Goal: Task Accomplishment & Management: Complete application form

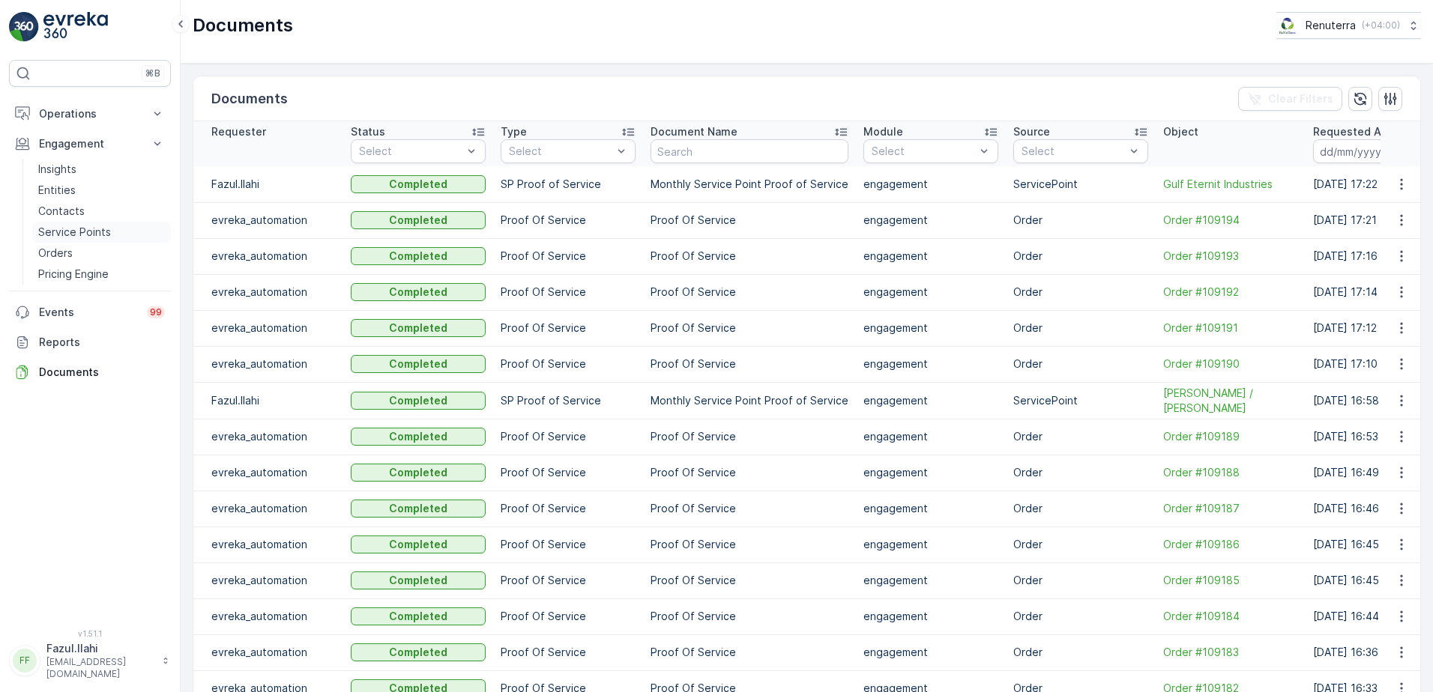
click at [71, 232] on p "Service Points" at bounding box center [74, 232] width 73 height 15
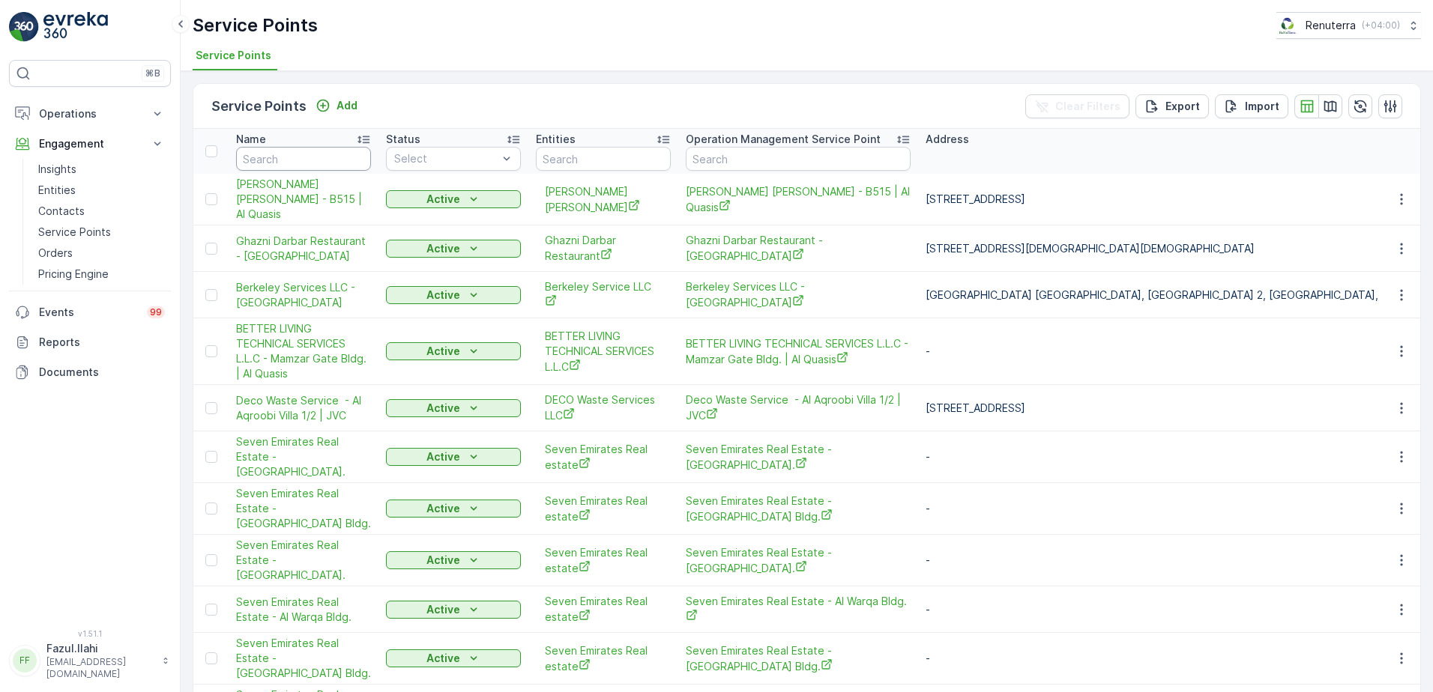
click at [308, 156] on input "text" at bounding box center [303, 159] width 135 height 24
type input "American"
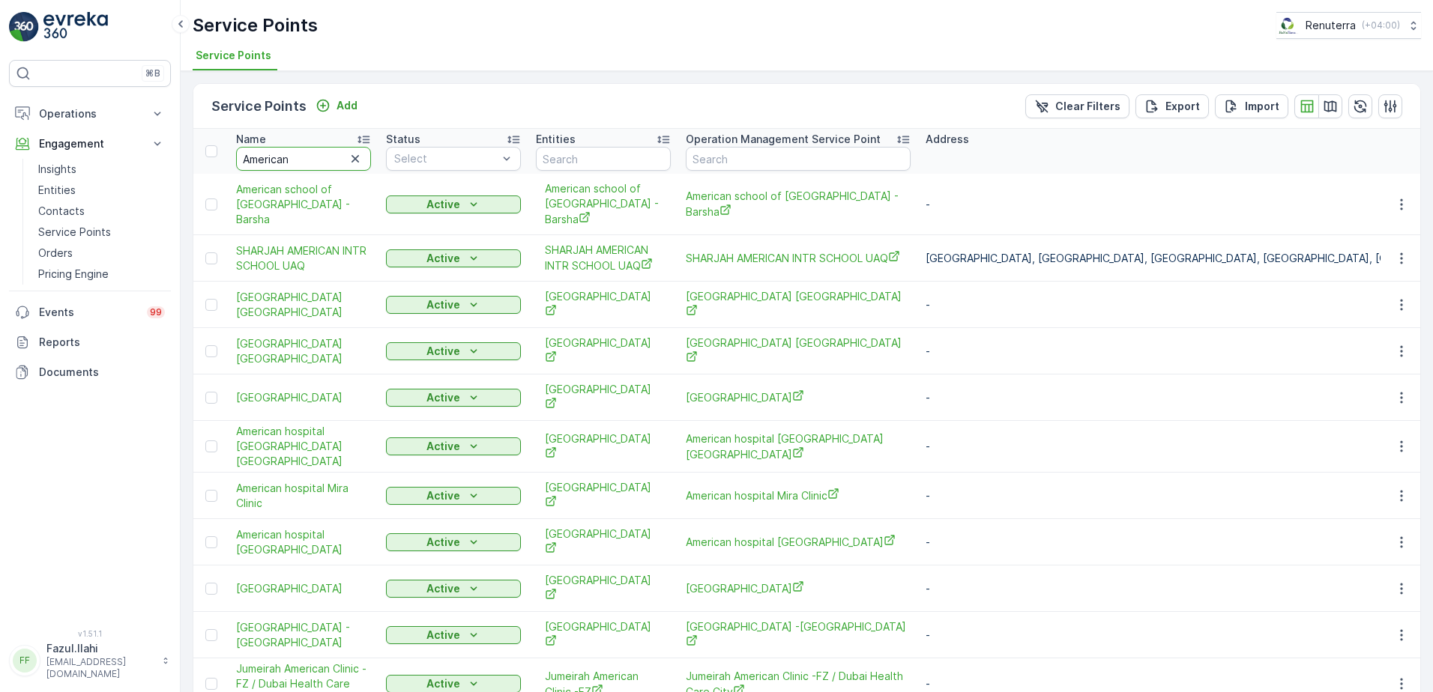
click at [308, 156] on input "American" at bounding box center [303, 159] width 135 height 24
type input "American Hospital"
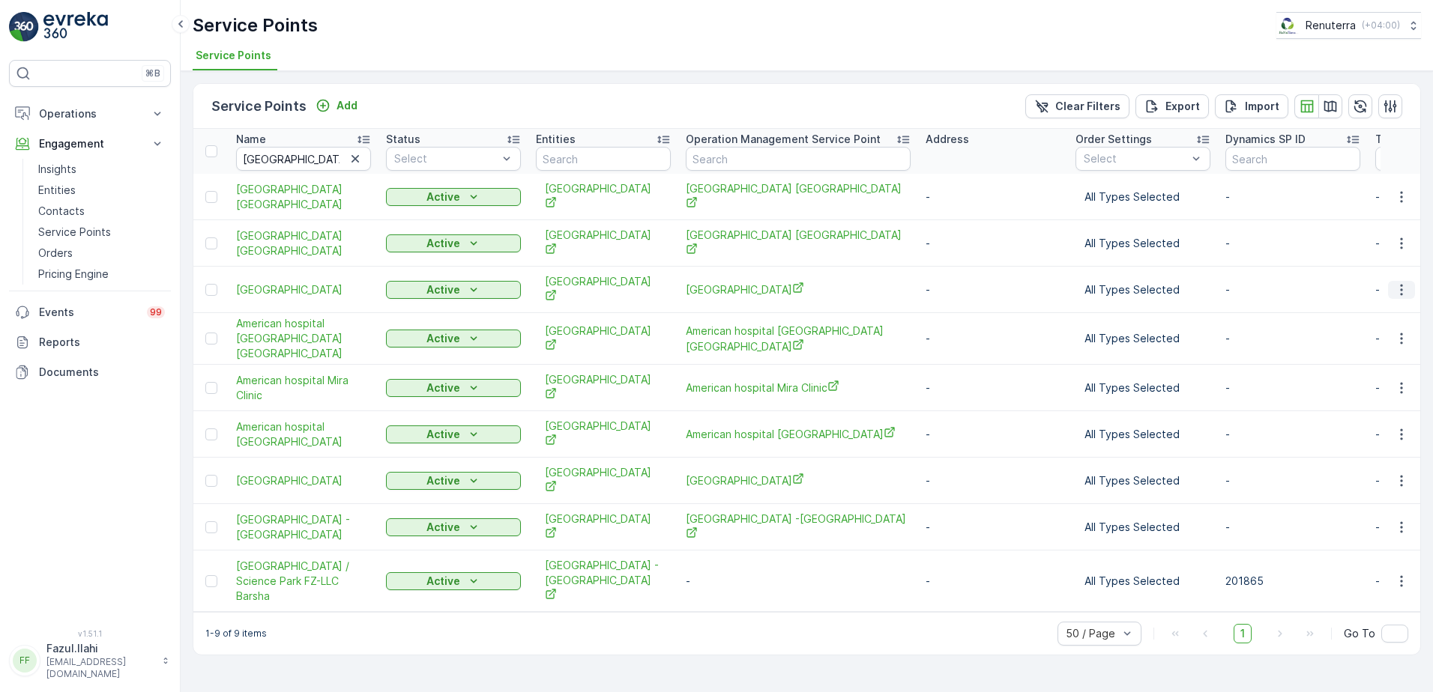
click at [1401, 283] on icon "button" at bounding box center [1401, 290] width 15 height 15
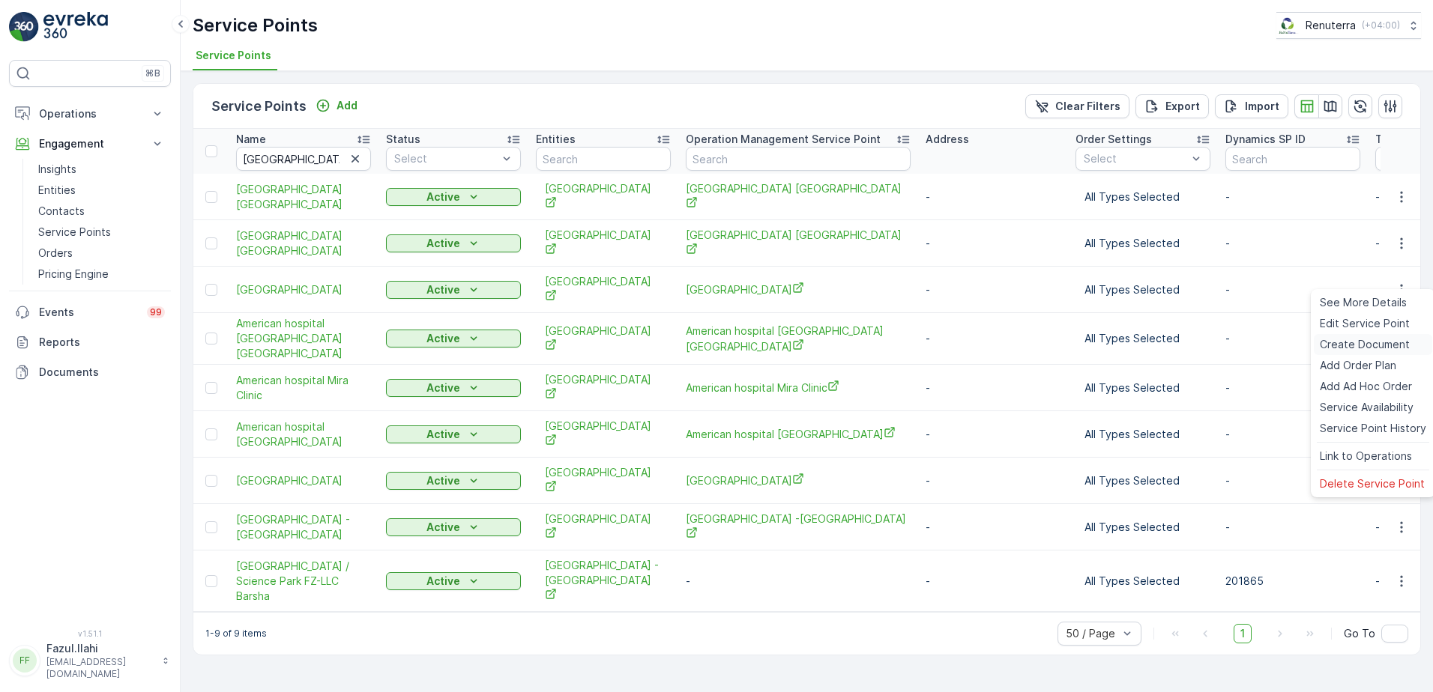
click at [1348, 341] on span "Create Document" at bounding box center [1365, 344] width 90 height 15
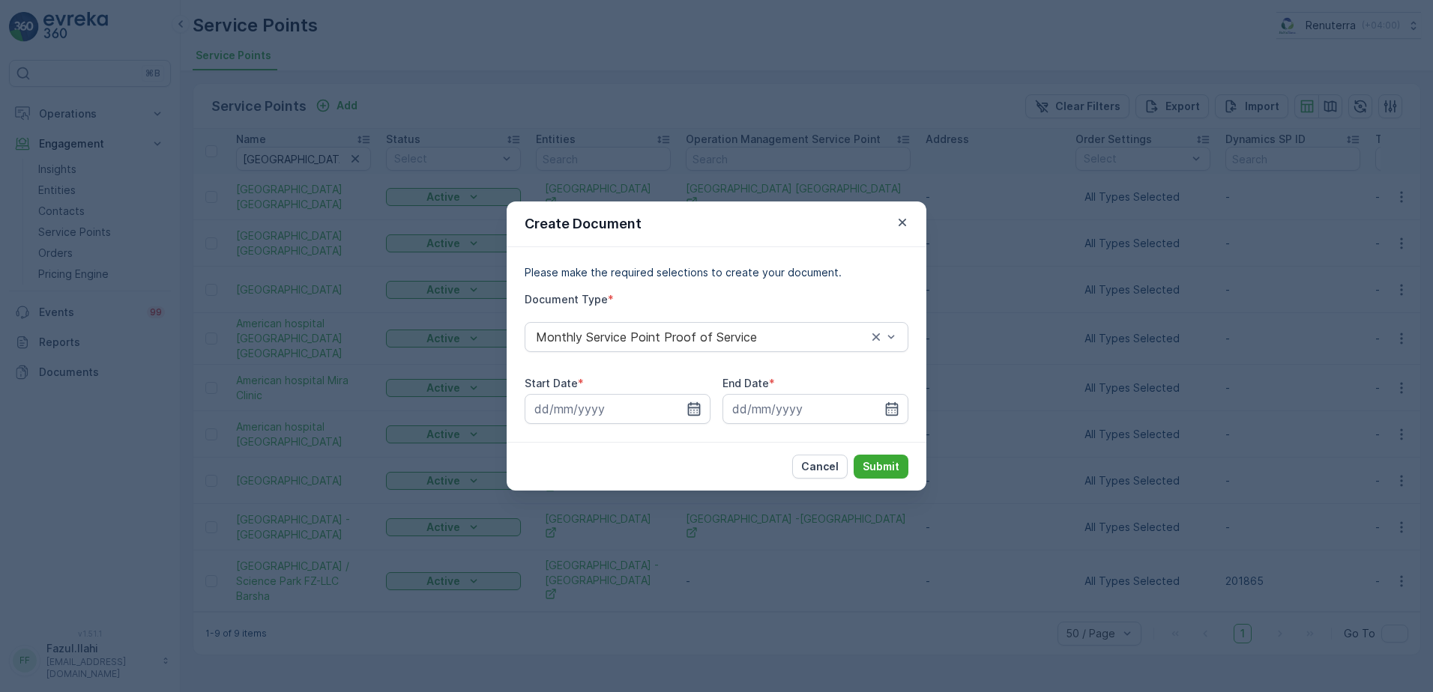
drag, startPoint x: 694, startPoint y: 404, endPoint x: 700, endPoint y: 416, distance: 13.4
click at [696, 402] on icon "button" at bounding box center [693, 409] width 15 height 15
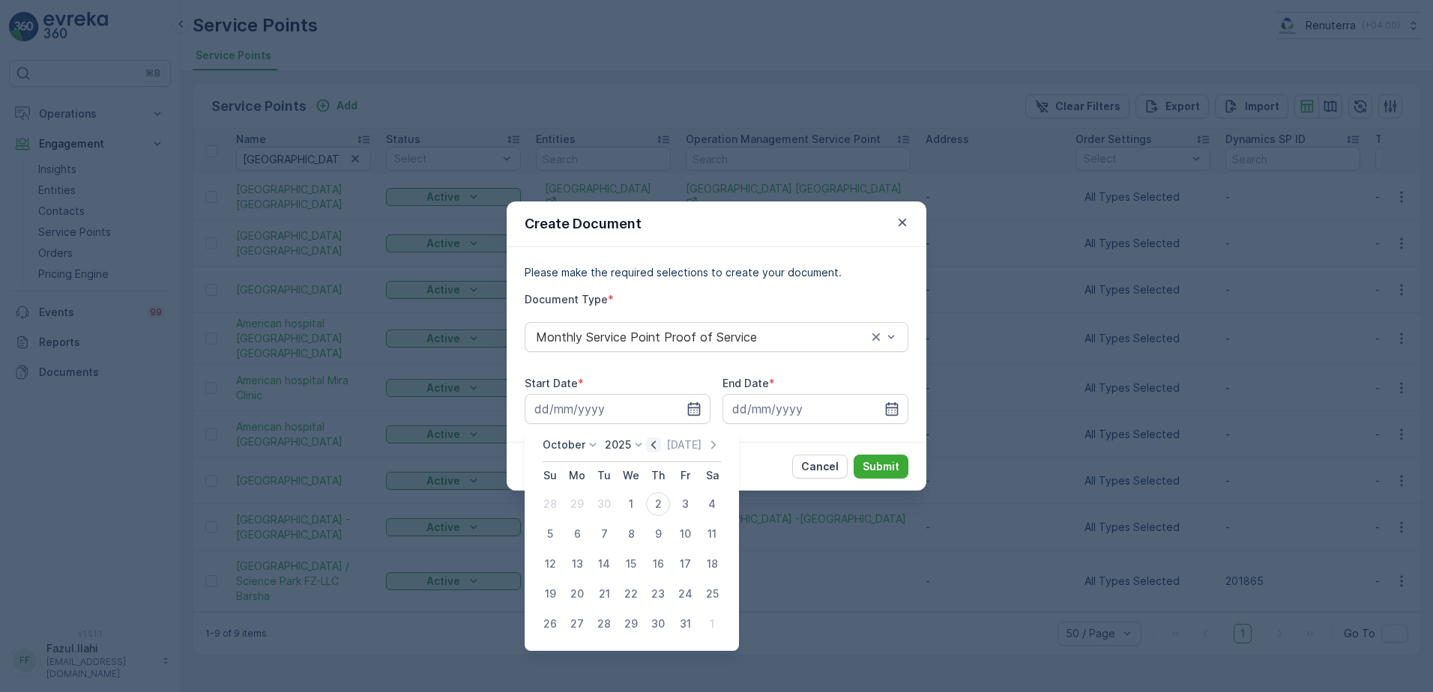
click at [661, 443] on icon "button" at bounding box center [653, 445] width 15 height 15
click at [581, 504] on div "1" at bounding box center [577, 504] width 24 height 24
type input "01.09.2025"
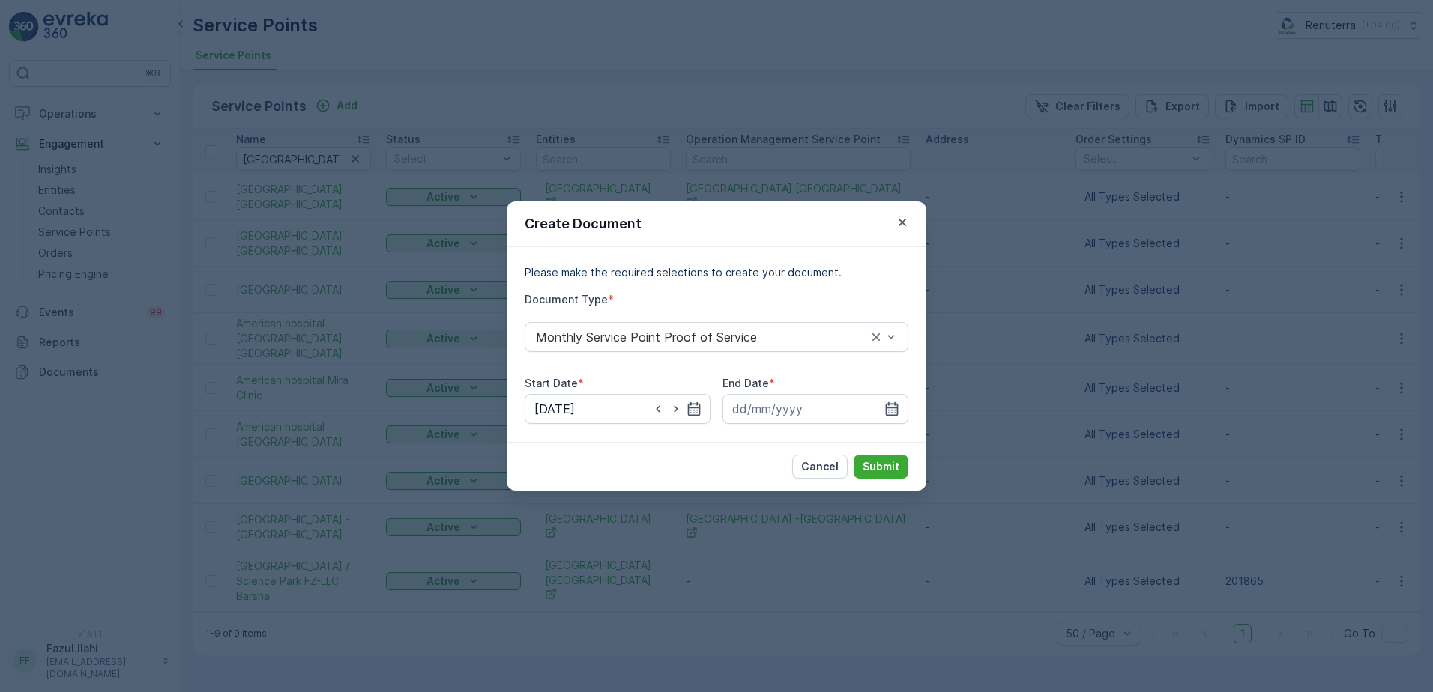
click at [894, 408] on icon "button" at bounding box center [892, 408] width 13 height 13
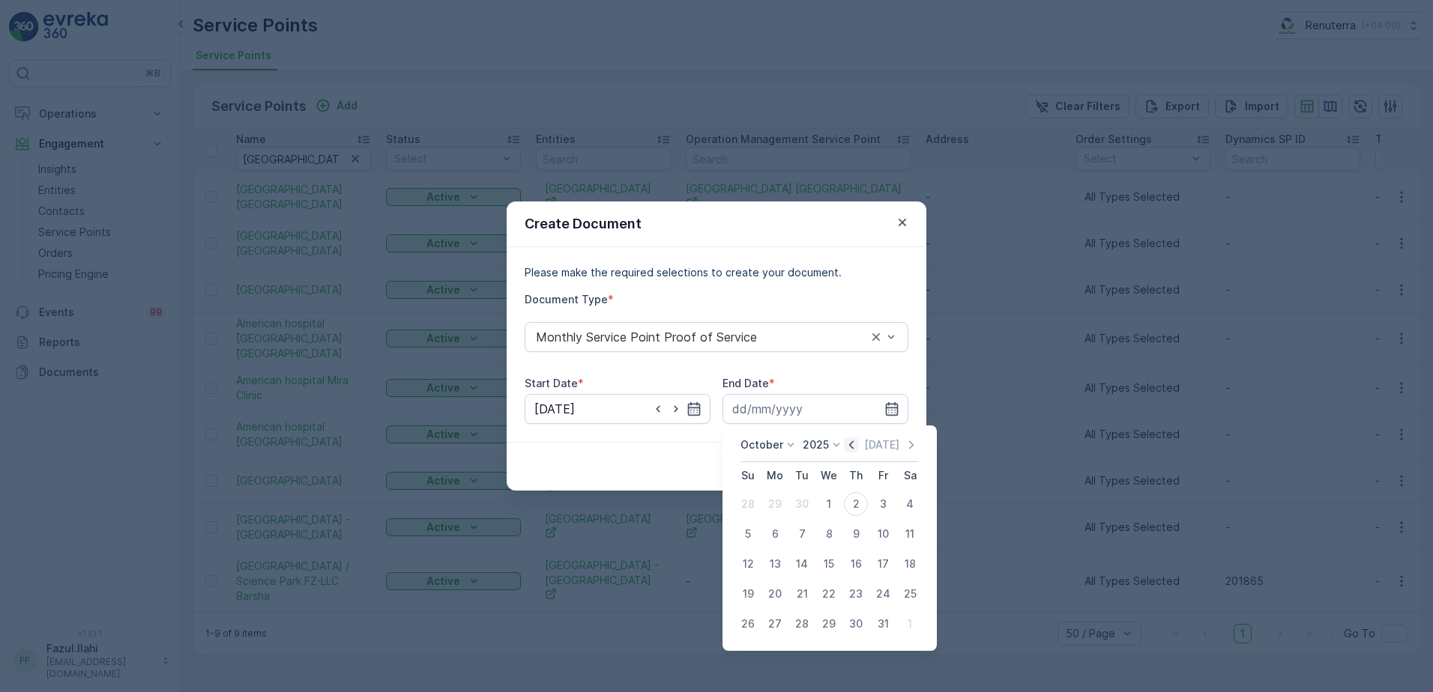
click at [854, 445] on icon "button" at bounding box center [851, 445] width 15 height 15
click at [806, 623] on div "30" at bounding box center [802, 624] width 24 height 24
type input "30.09.2025"
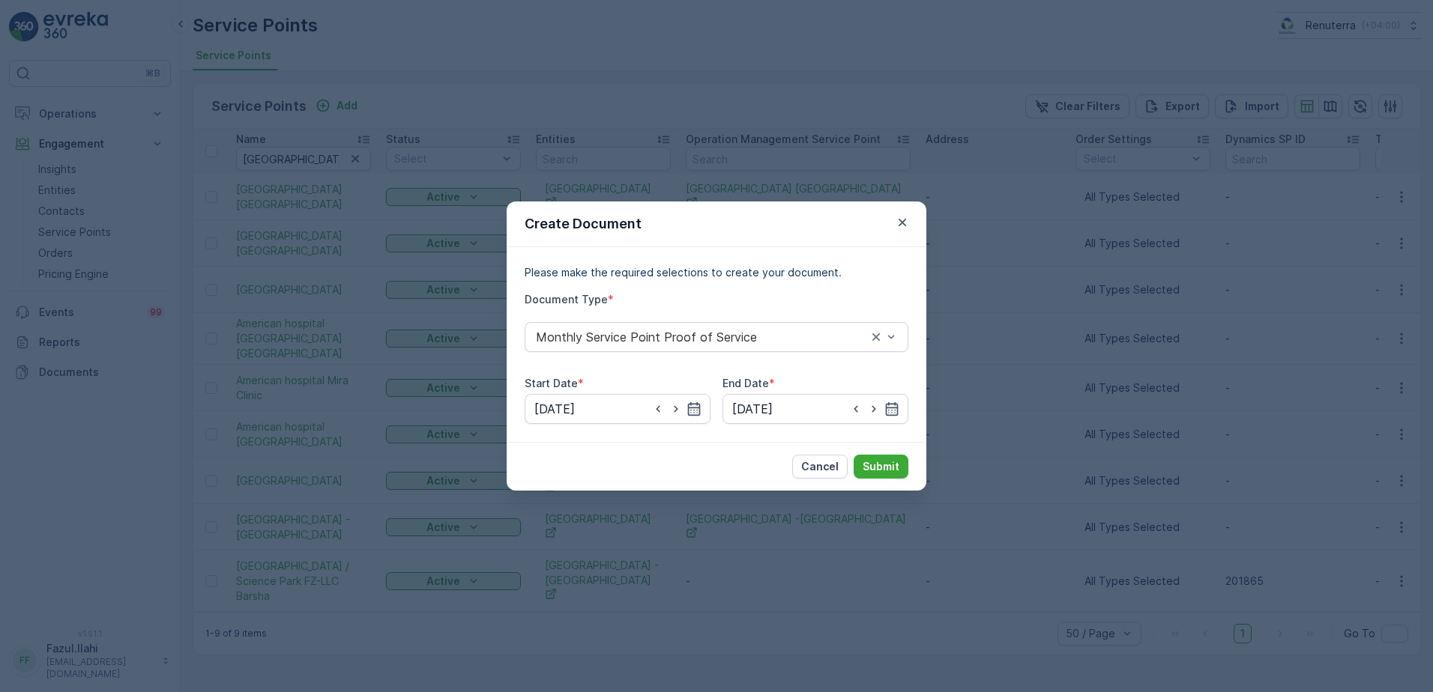
drag, startPoint x: 867, startPoint y: 469, endPoint x: 857, endPoint y: 453, distance: 19.1
click at [857, 453] on div "Cancel Submit" at bounding box center [717, 466] width 420 height 49
click at [883, 459] on button "Submit" at bounding box center [881, 467] width 55 height 24
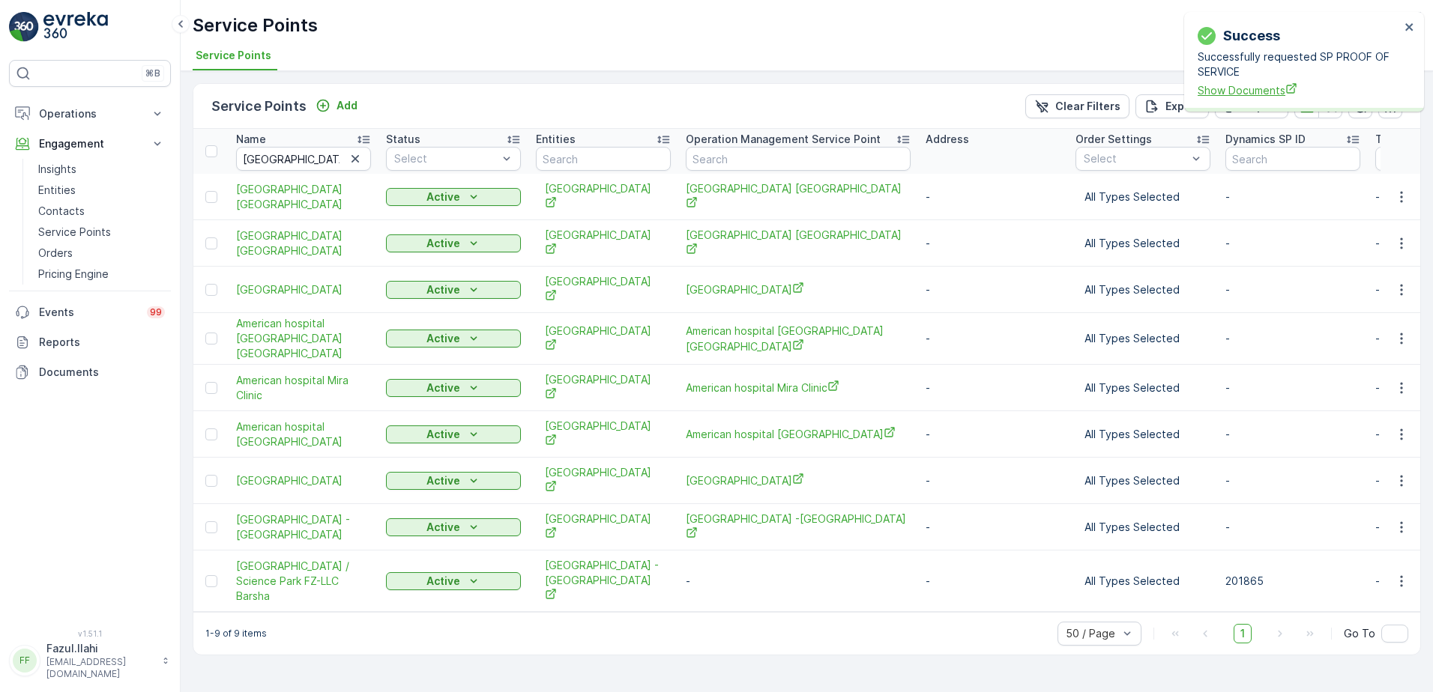
click at [1220, 89] on span "Show Documents" at bounding box center [1298, 90] width 202 height 16
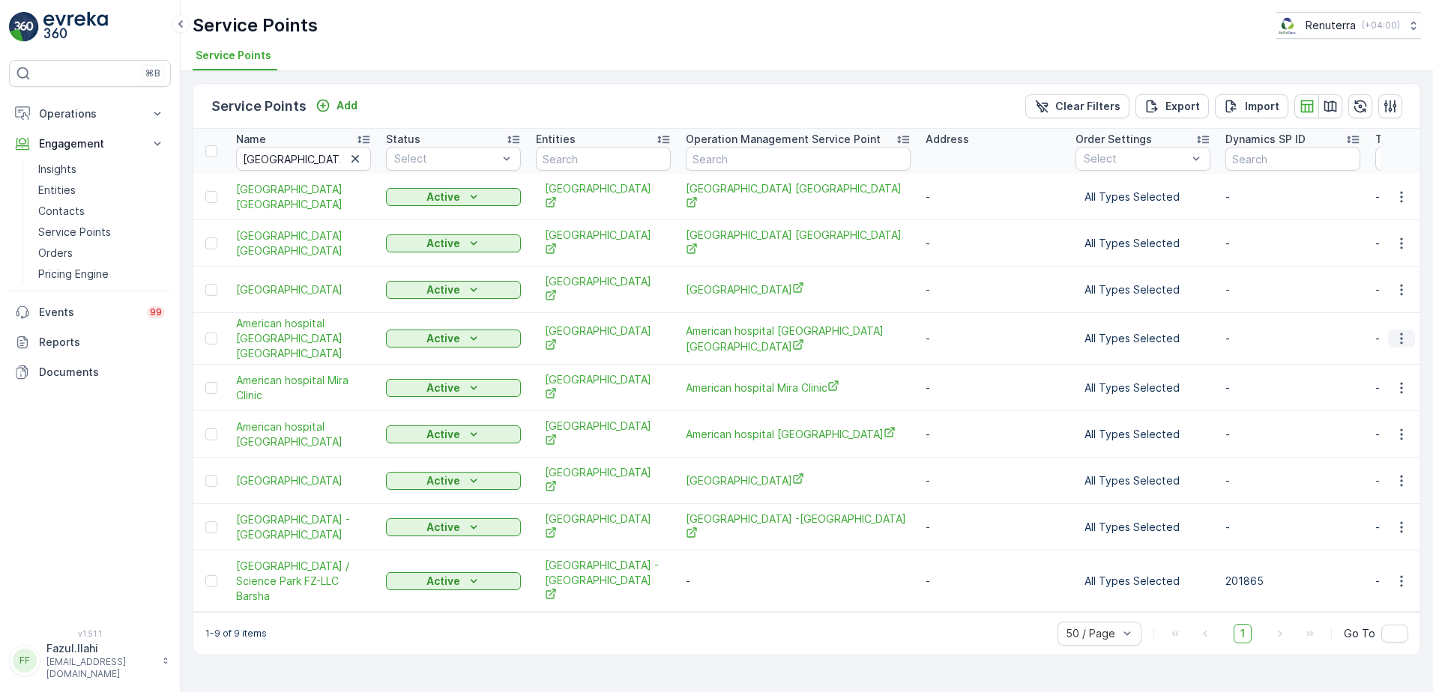
click at [1402, 333] on icon "button" at bounding box center [1401, 338] width 2 height 11
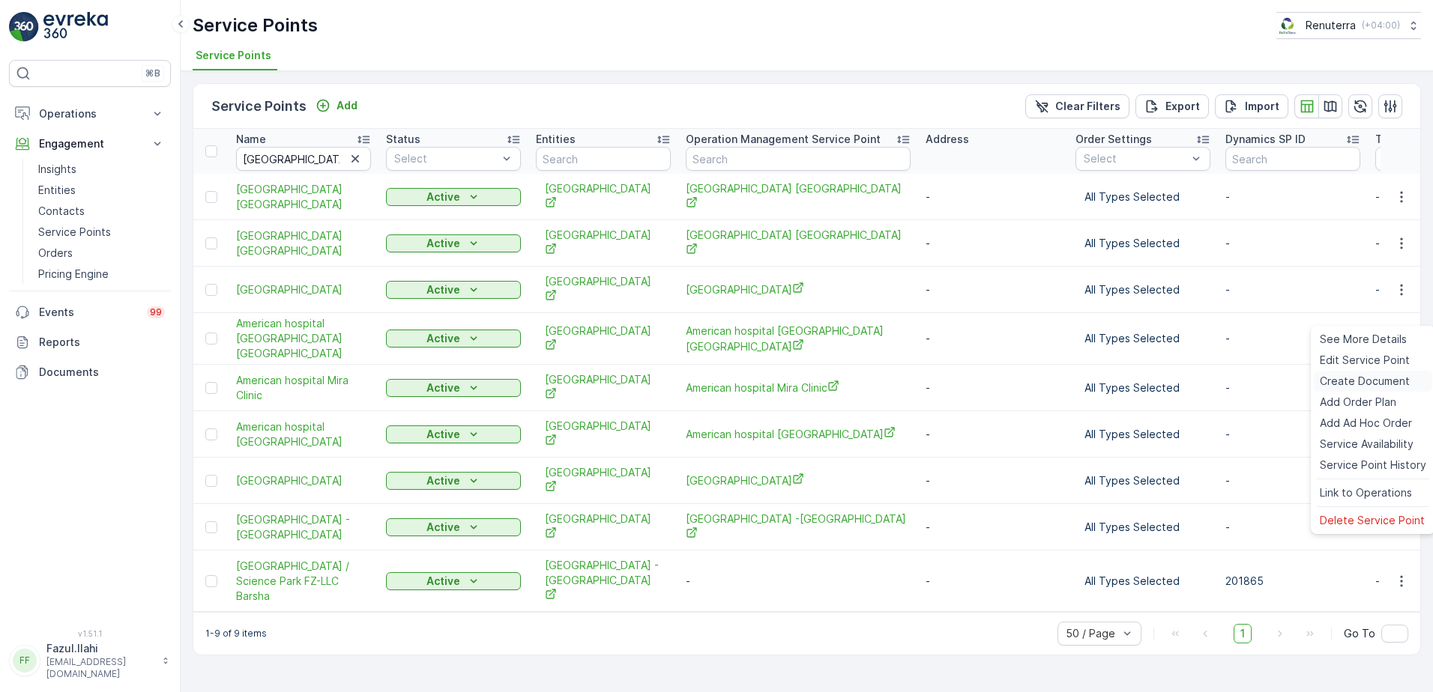
click at [1348, 384] on span "Create Document" at bounding box center [1365, 381] width 90 height 15
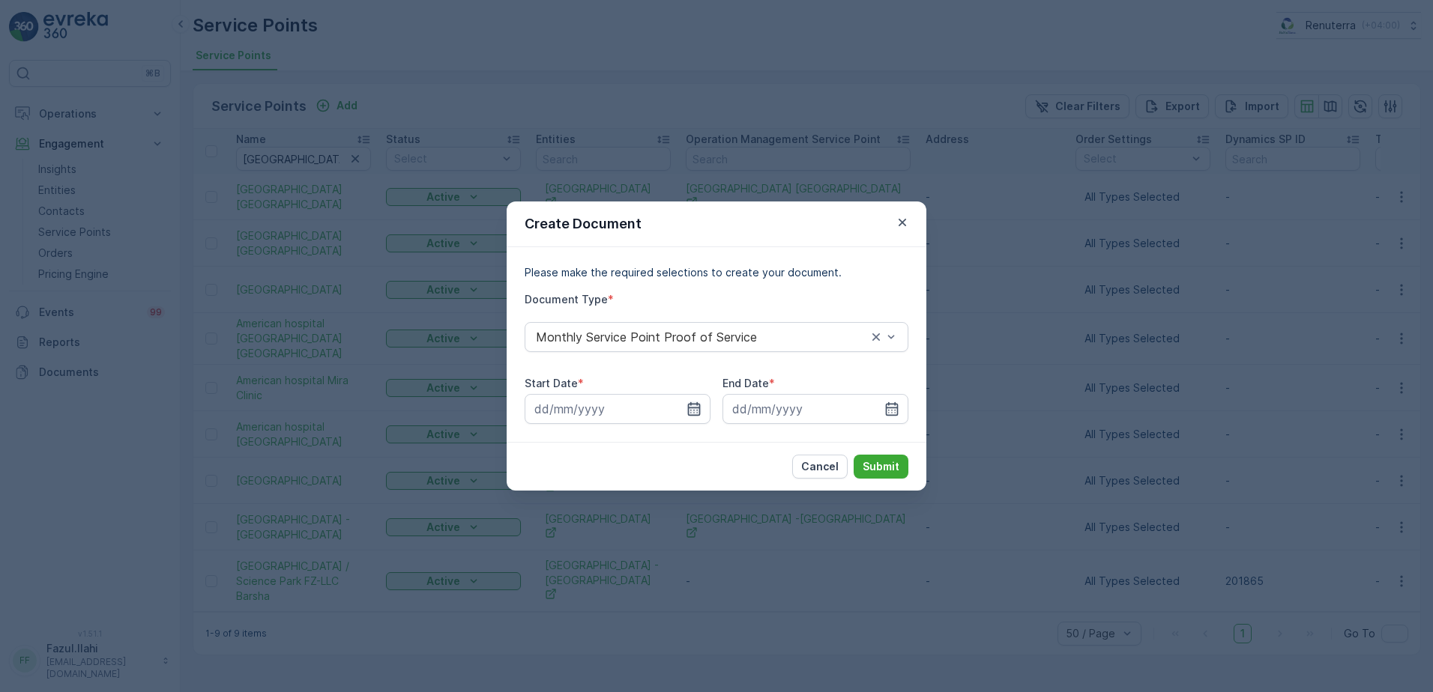
drag, startPoint x: 707, startPoint y: 408, endPoint x: 698, endPoint y: 408, distance: 8.2
click at [705, 408] on input at bounding box center [618, 409] width 186 height 30
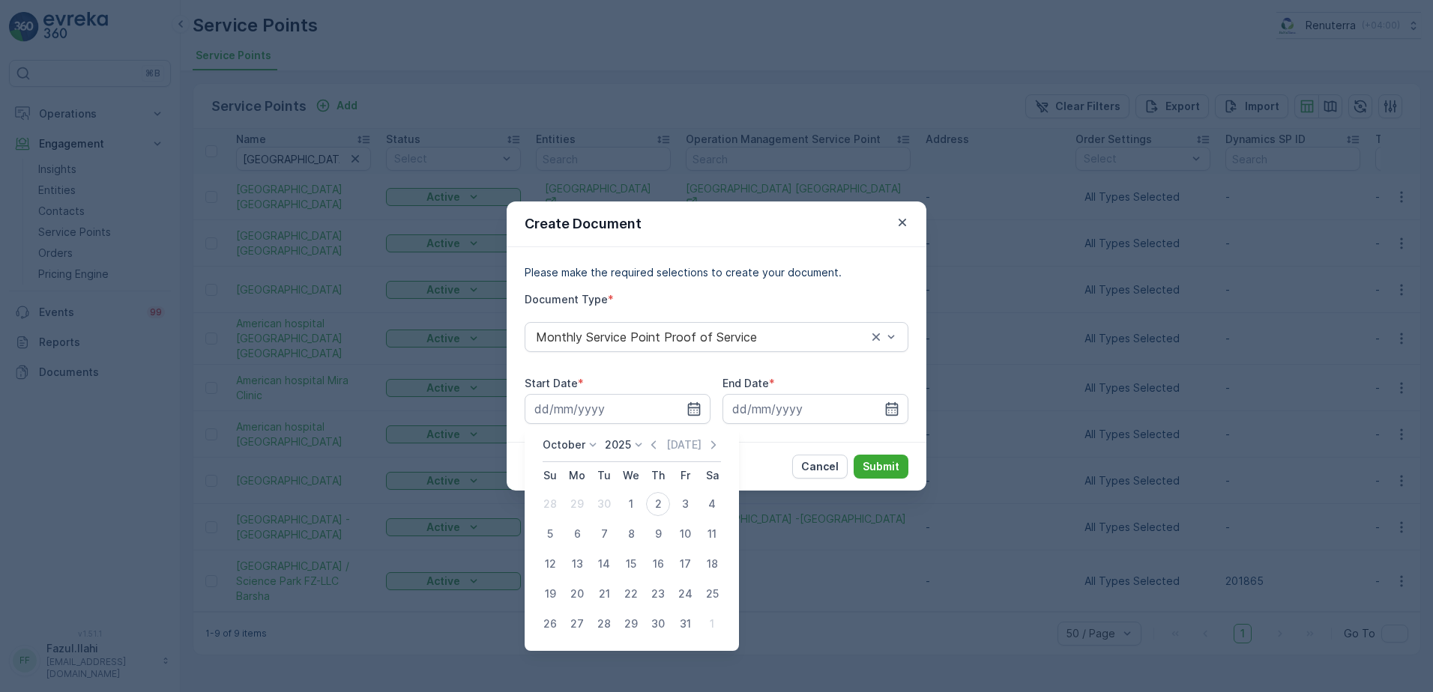
click at [656, 453] on div "October 2025 Today" at bounding box center [632, 450] width 178 height 25
click at [656, 448] on icon "button" at bounding box center [653, 445] width 15 height 15
click at [570, 501] on div "1" at bounding box center [577, 504] width 24 height 24
type input "01.09.2025"
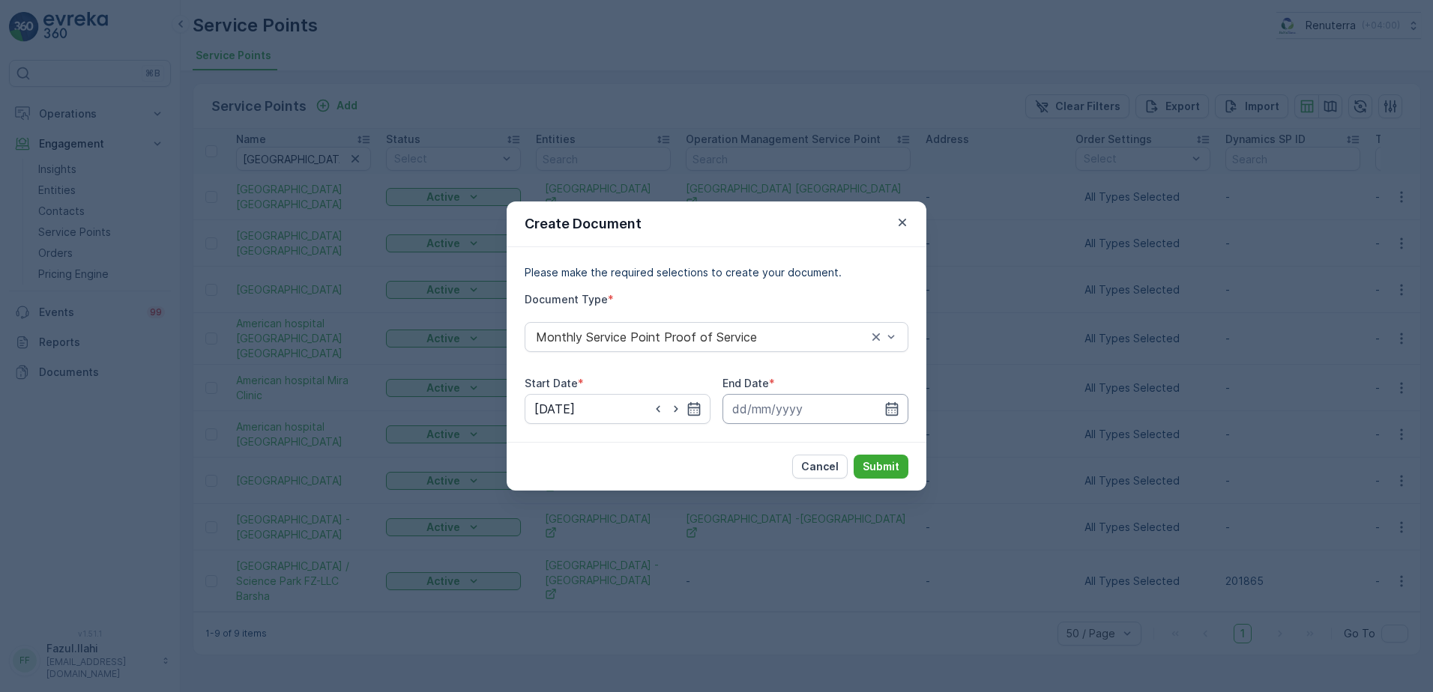
click at [896, 399] on input at bounding box center [815, 409] width 186 height 30
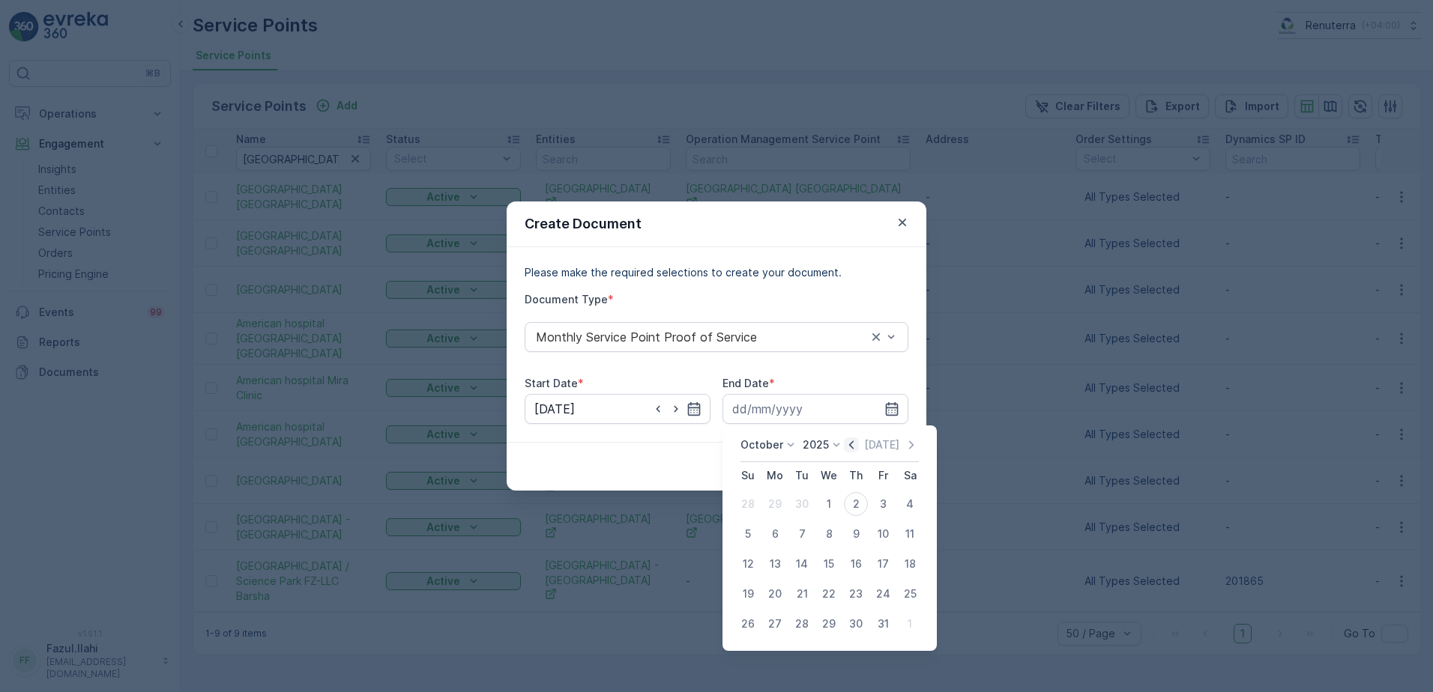
click at [852, 444] on icon "button" at bounding box center [851, 445] width 15 height 15
click at [804, 626] on div "30" at bounding box center [802, 624] width 24 height 24
type input "30.09.2025"
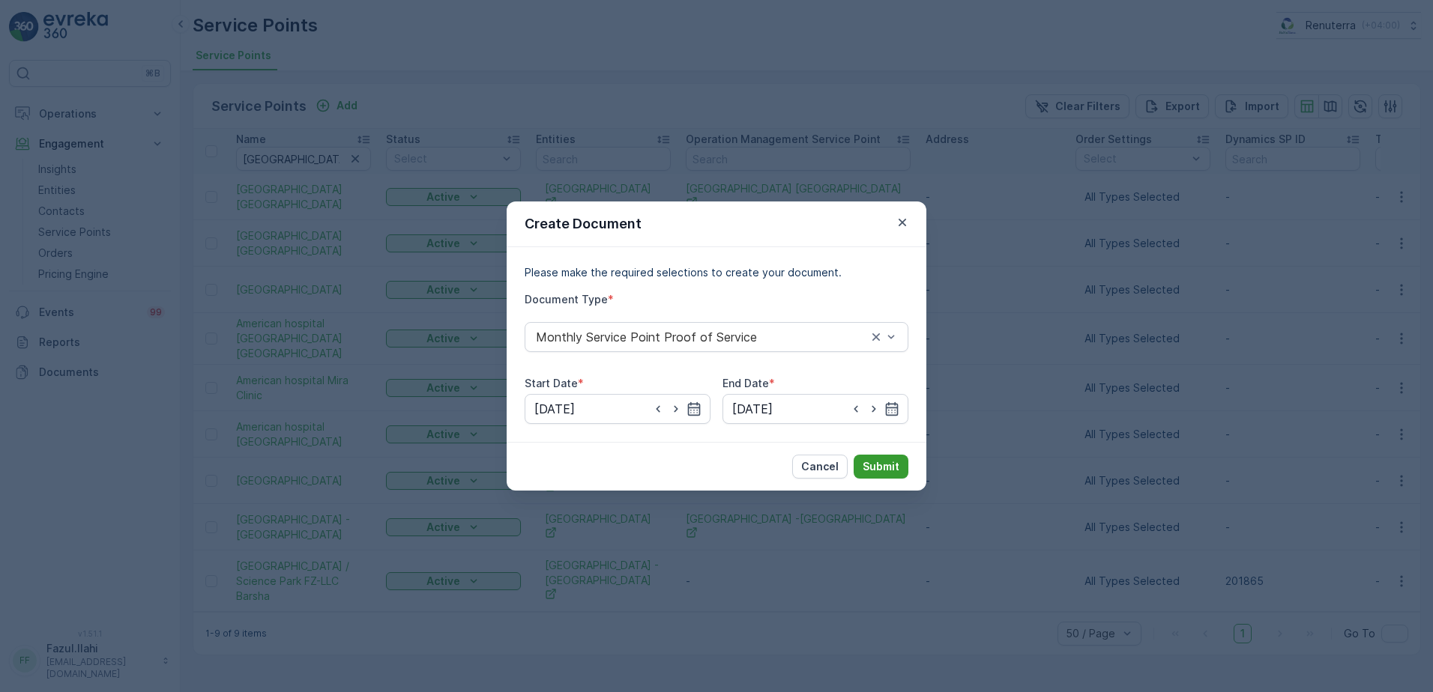
click at [880, 463] on p "Submit" at bounding box center [881, 466] width 37 height 15
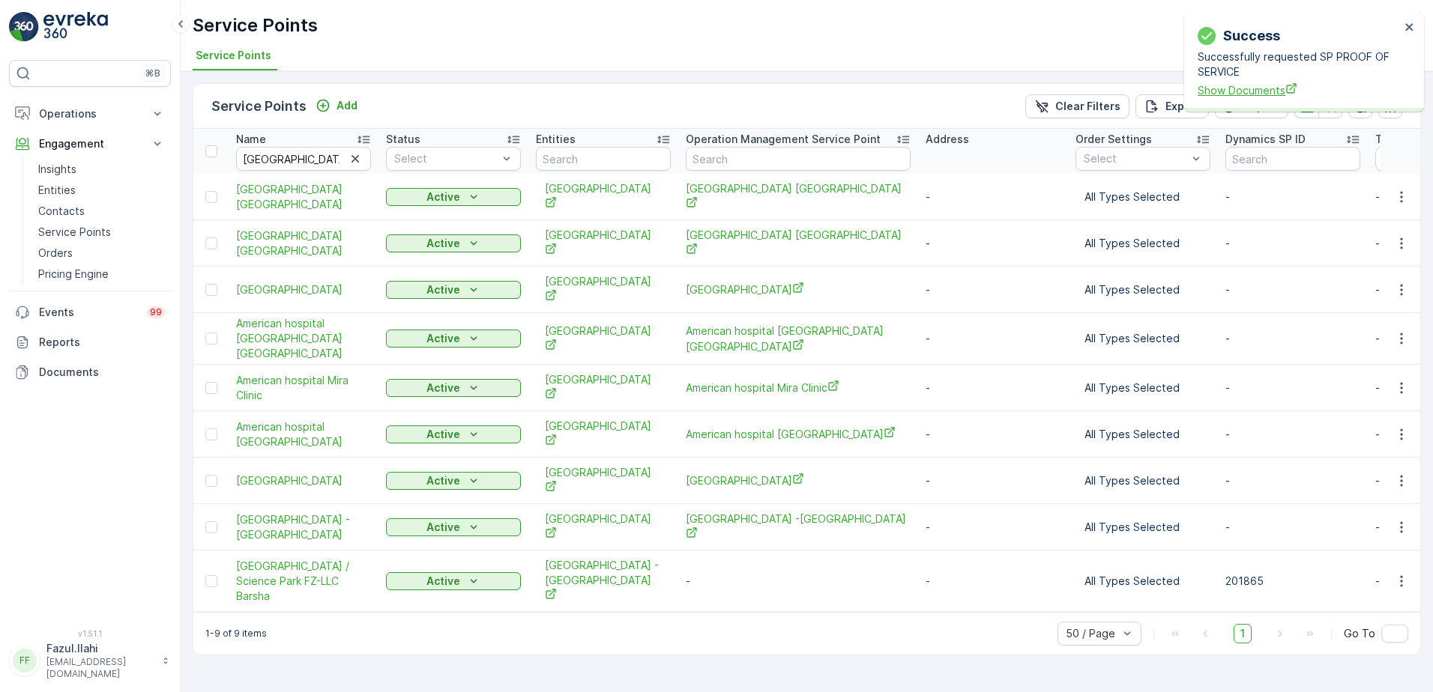
click at [1233, 91] on span "Show Documents" at bounding box center [1298, 90] width 202 height 16
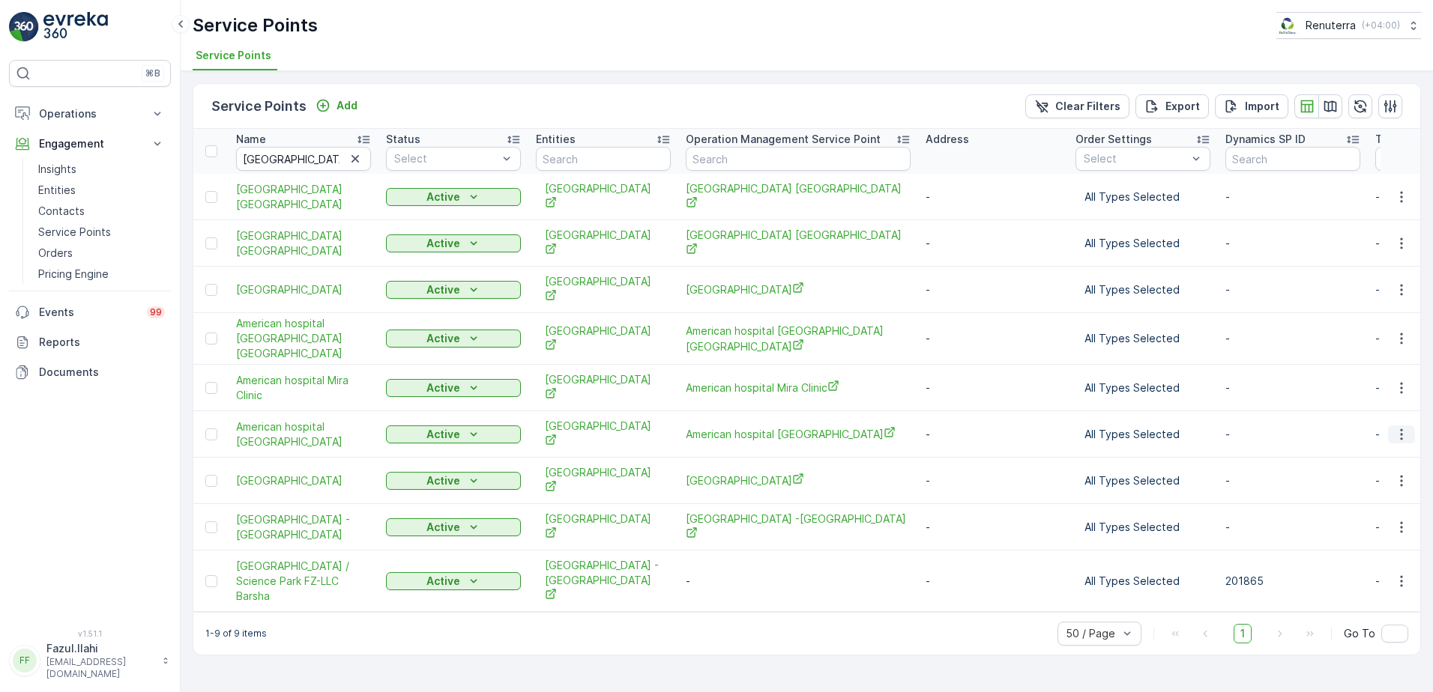
click at [1399, 427] on icon "button" at bounding box center [1401, 434] width 15 height 15
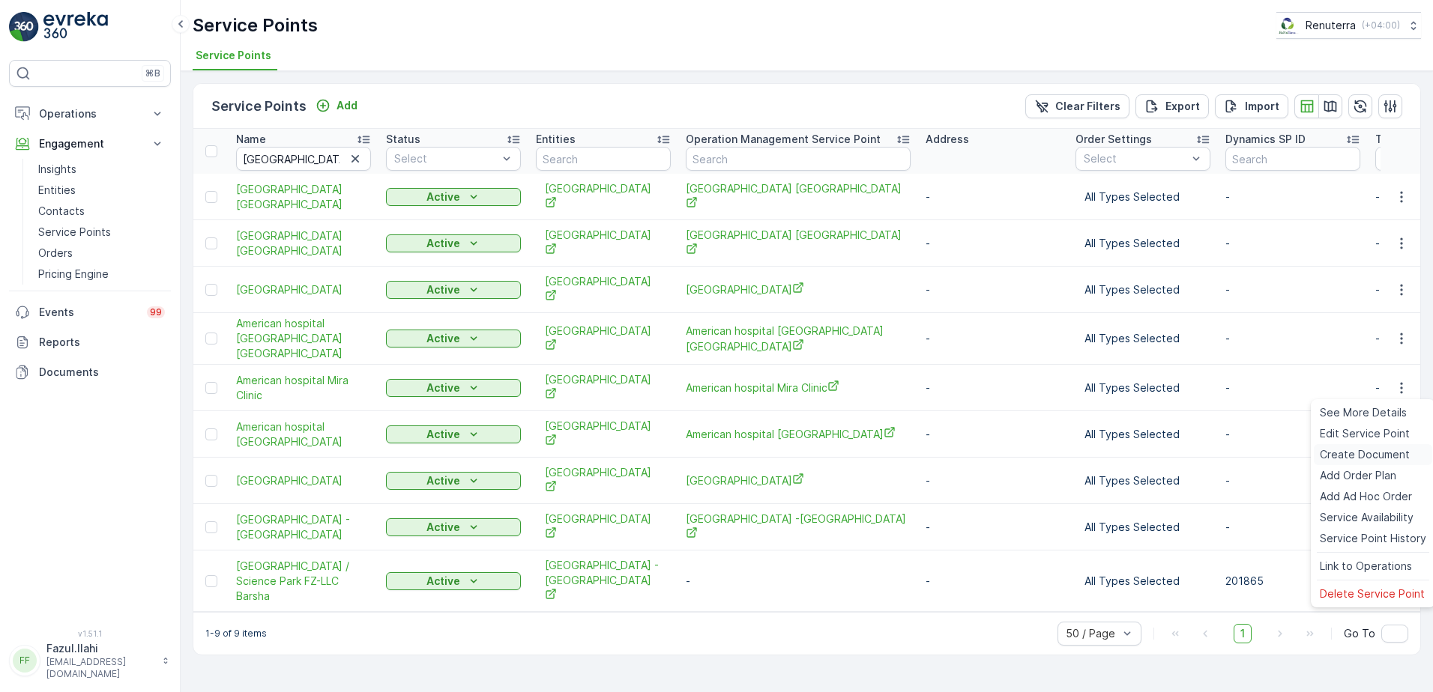
click at [1341, 452] on span "Create Document" at bounding box center [1365, 454] width 90 height 15
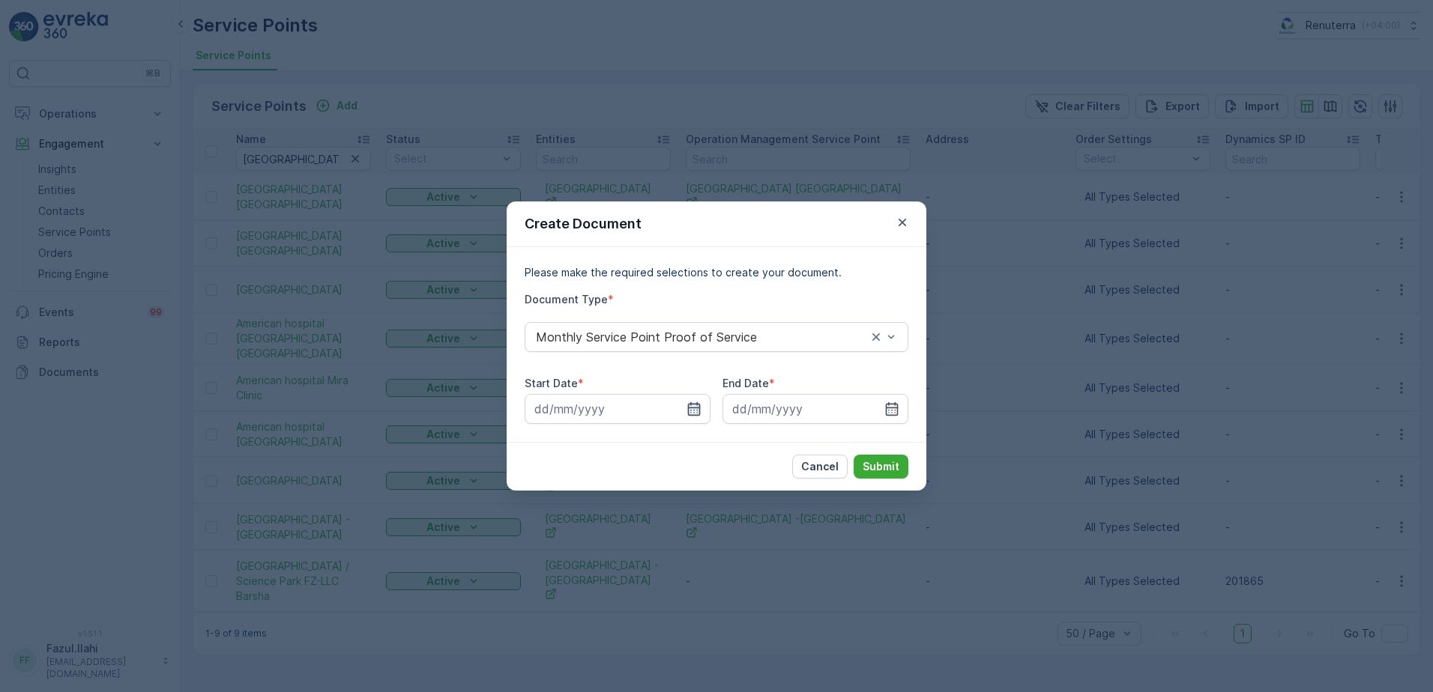
click at [687, 409] on icon "button" at bounding box center [693, 409] width 15 height 15
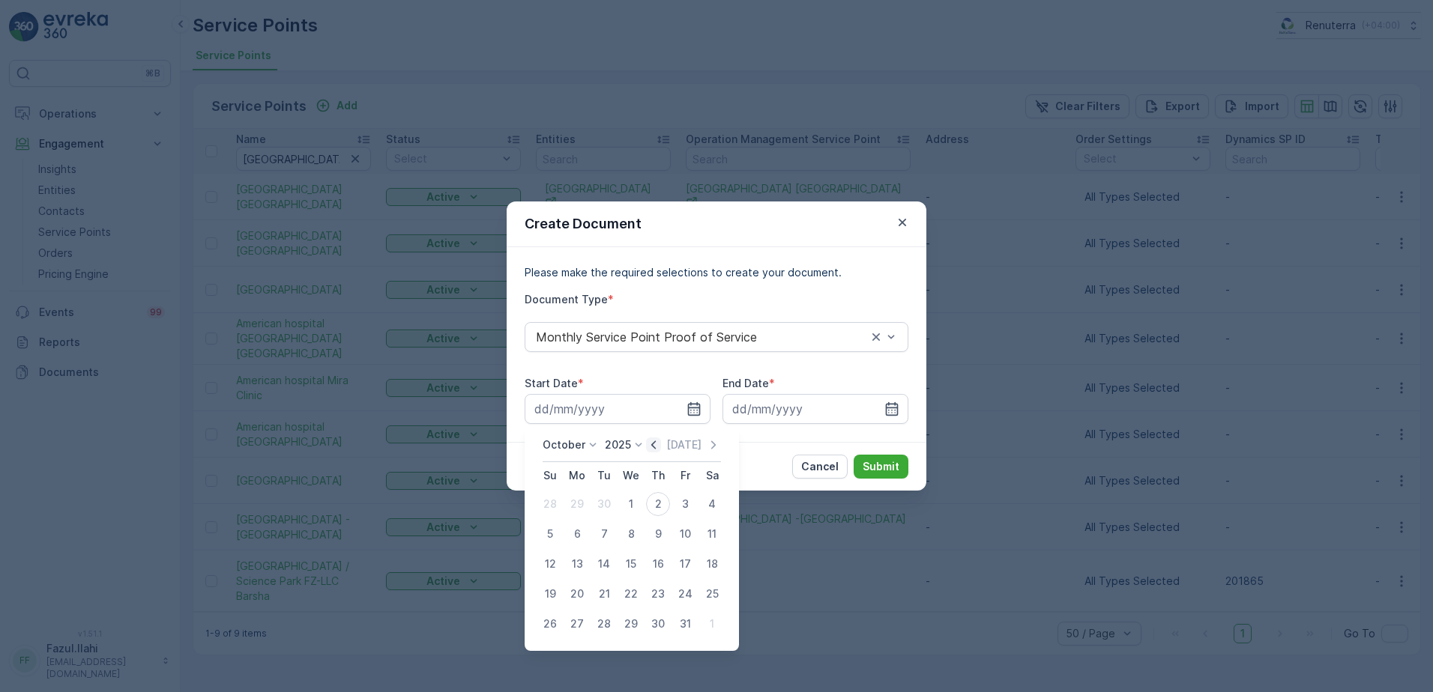
click at [656, 444] on icon "button" at bounding box center [653, 445] width 4 height 8
click at [579, 504] on div "1" at bounding box center [577, 504] width 24 height 24
type input "01.09.2025"
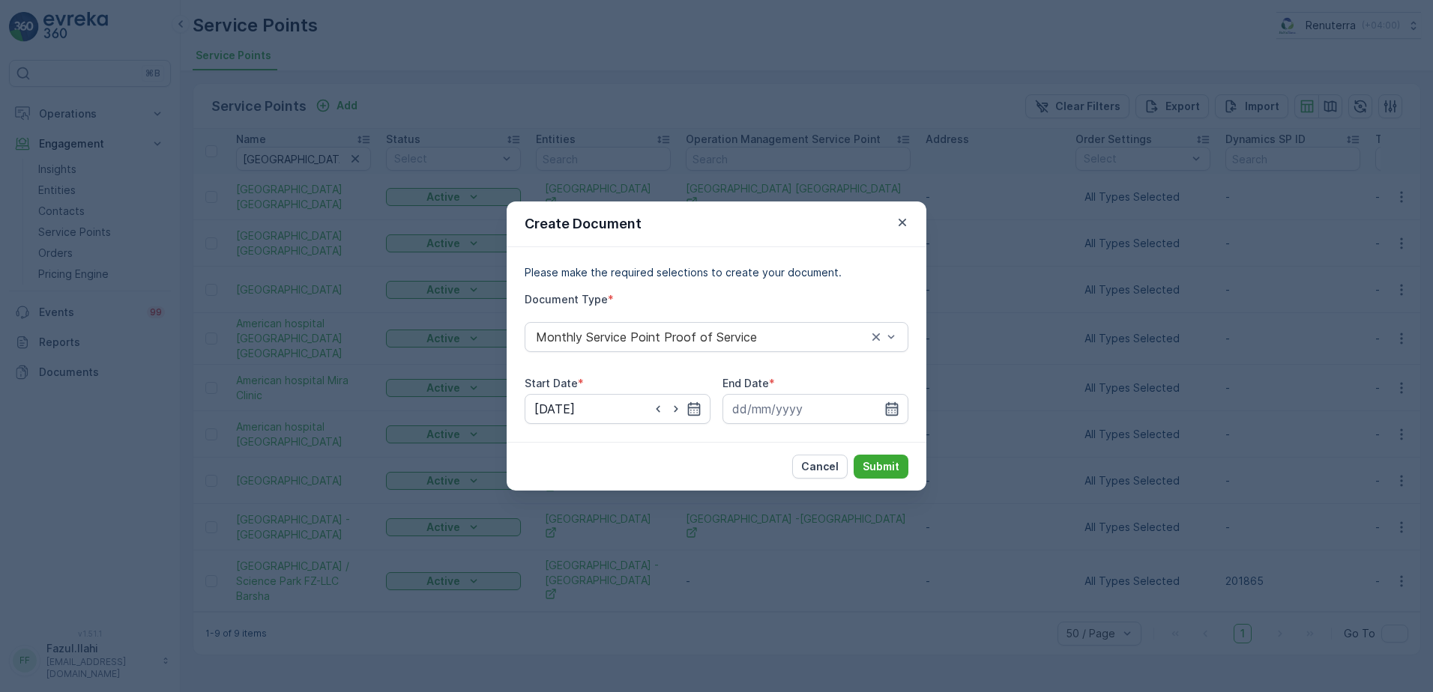
click at [892, 411] on icon "button" at bounding box center [892, 408] width 13 height 13
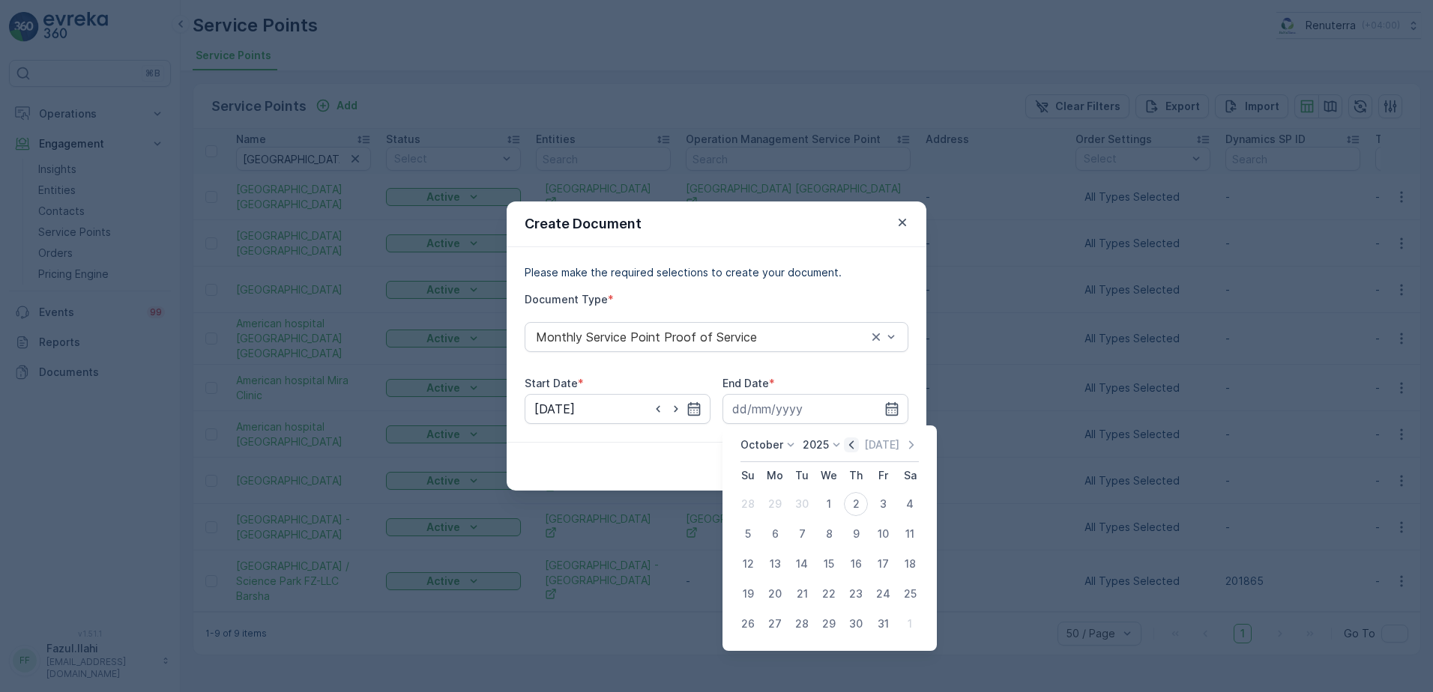
click at [858, 446] on icon "button" at bounding box center [851, 445] width 15 height 15
click at [807, 623] on div "30" at bounding box center [802, 624] width 24 height 24
type input "30.09.2025"
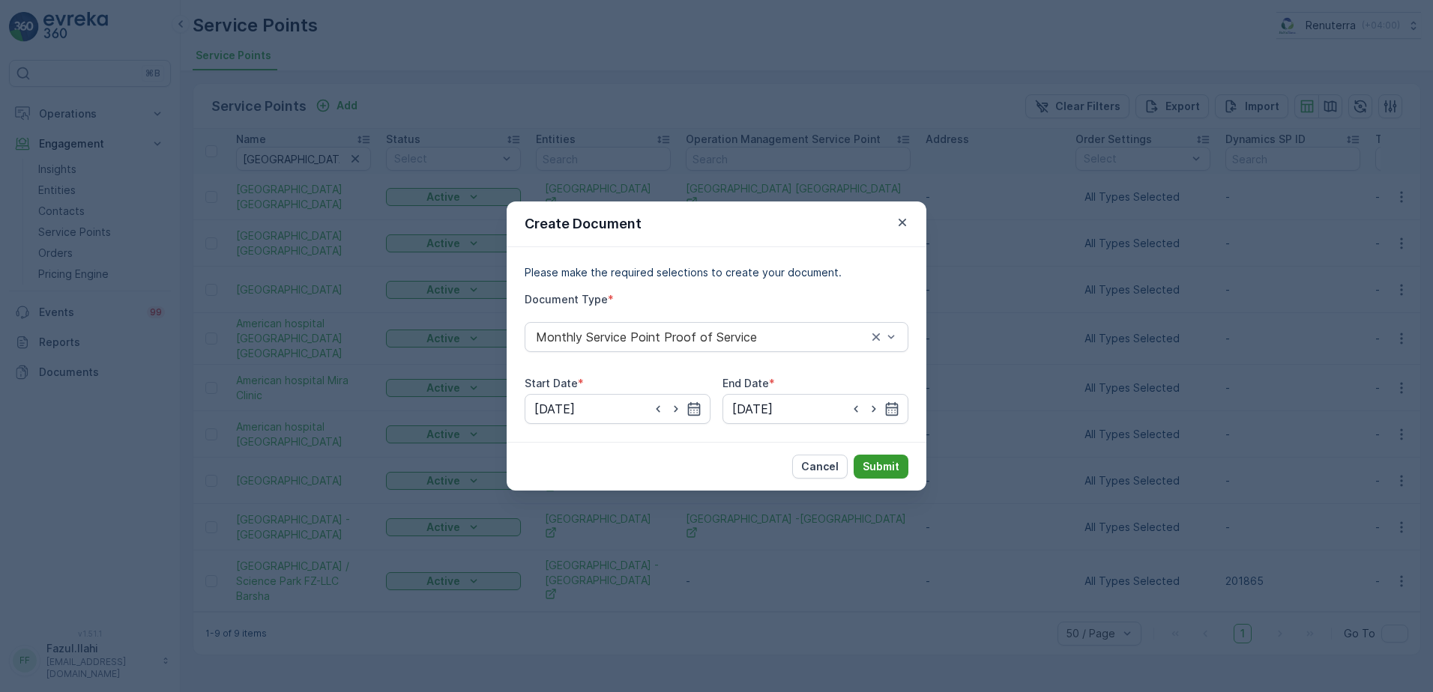
click at [899, 466] on button "Submit" at bounding box center [881, 467] width 55 height 24
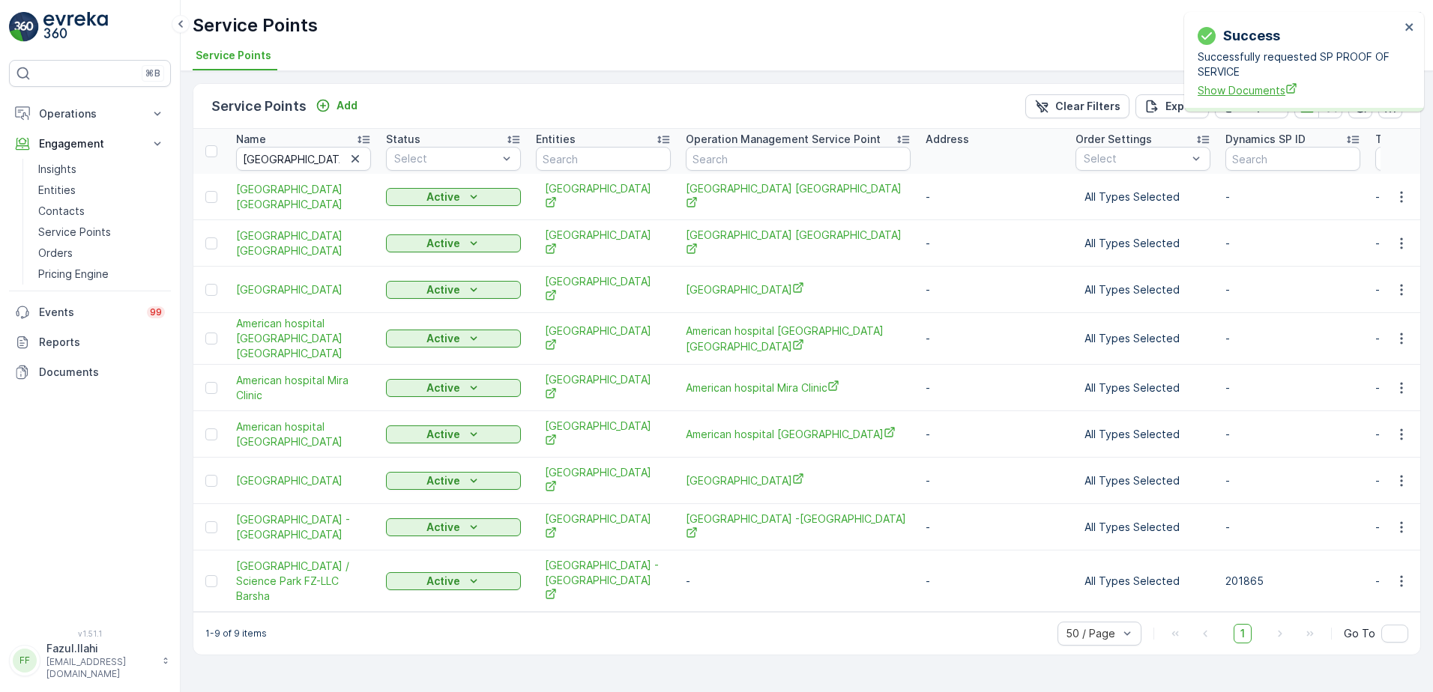
click at [1264, 88] on span "Show Documents" at bounding box center [1298, 90] width 202 height 16
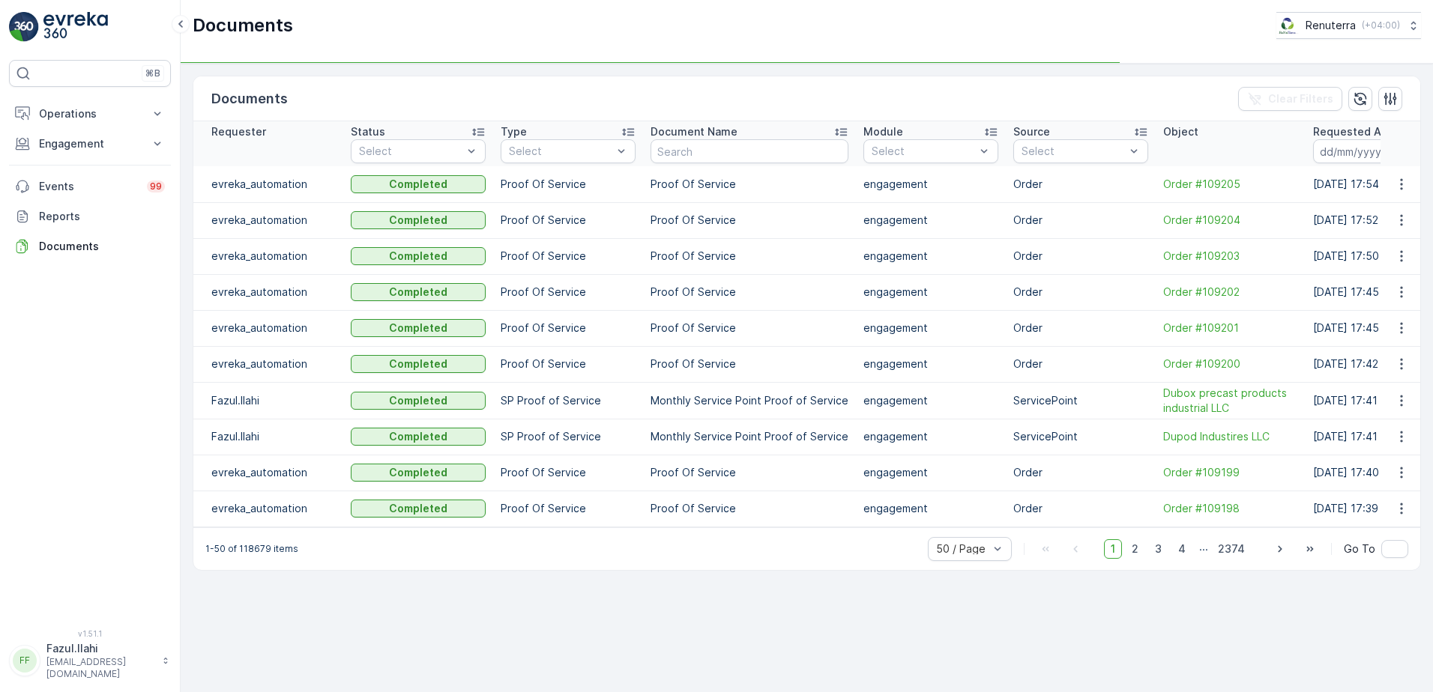
drag, startPoint x: 60, startPoint y: 146, endPoint x: 82, endPoint y: 280, distance: 135.3
click at [61, 143] on p "Engagement" at bounding box center [90, 143] width 102 height 15
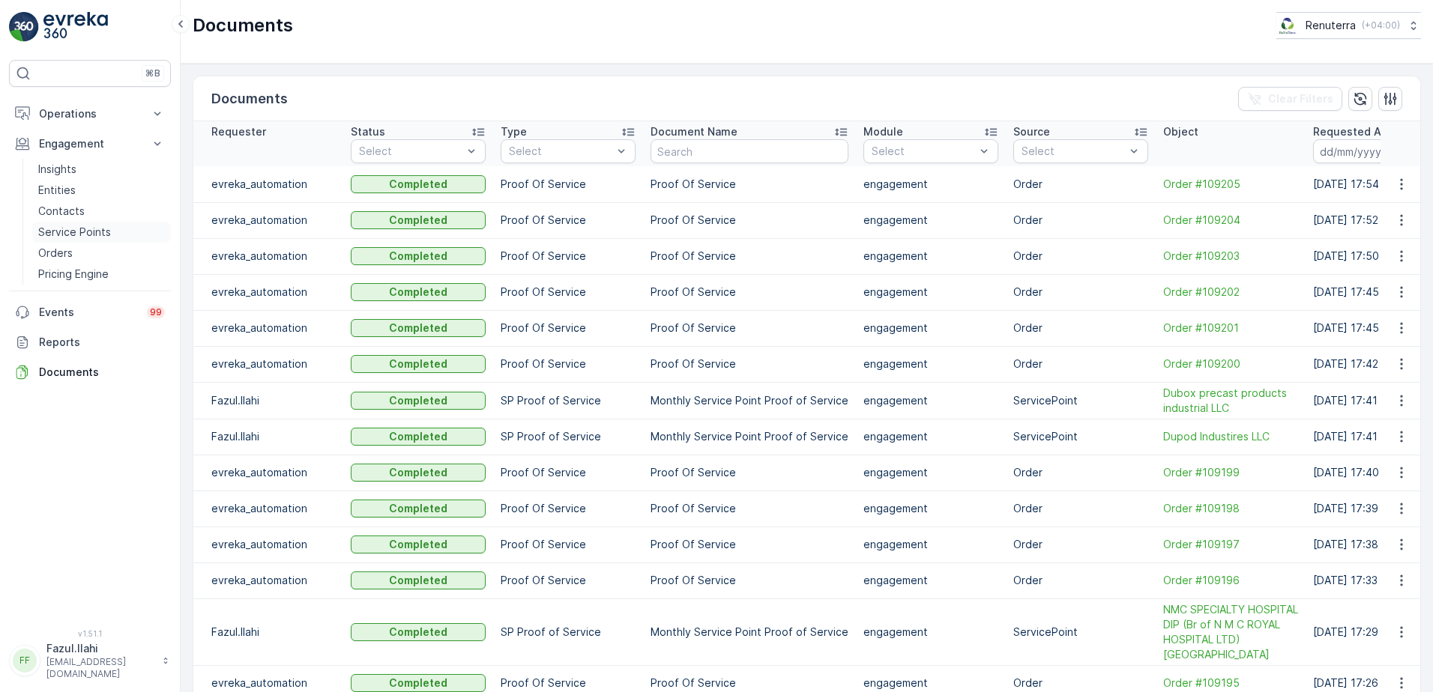
click at [91, 238] on p "Service Points" at bounding box center [74, 232] width 73 height 15
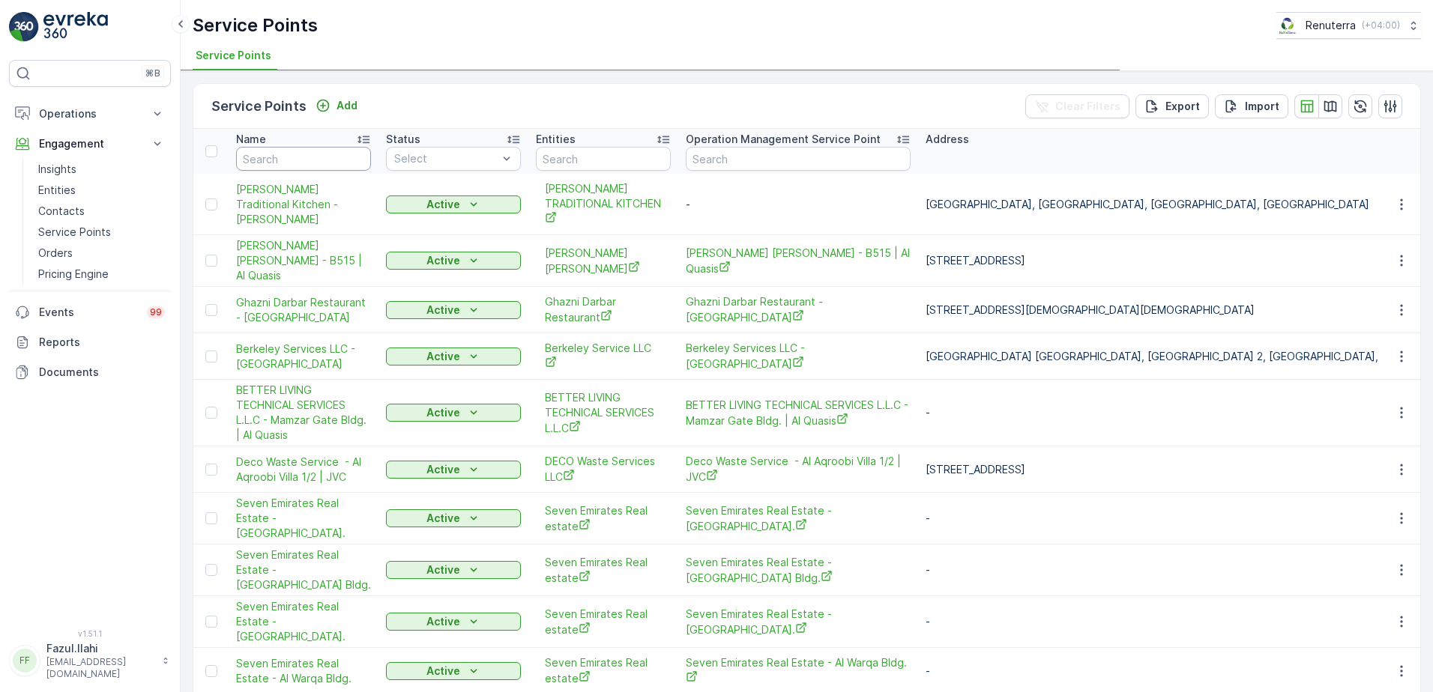
click at [319, 153] on input "text" at bounding box center [303, 159] width 135 height 24
click at [315, 150] on input "text" at bounding box center [303, 159] width 135 height 24
type input "Americv"
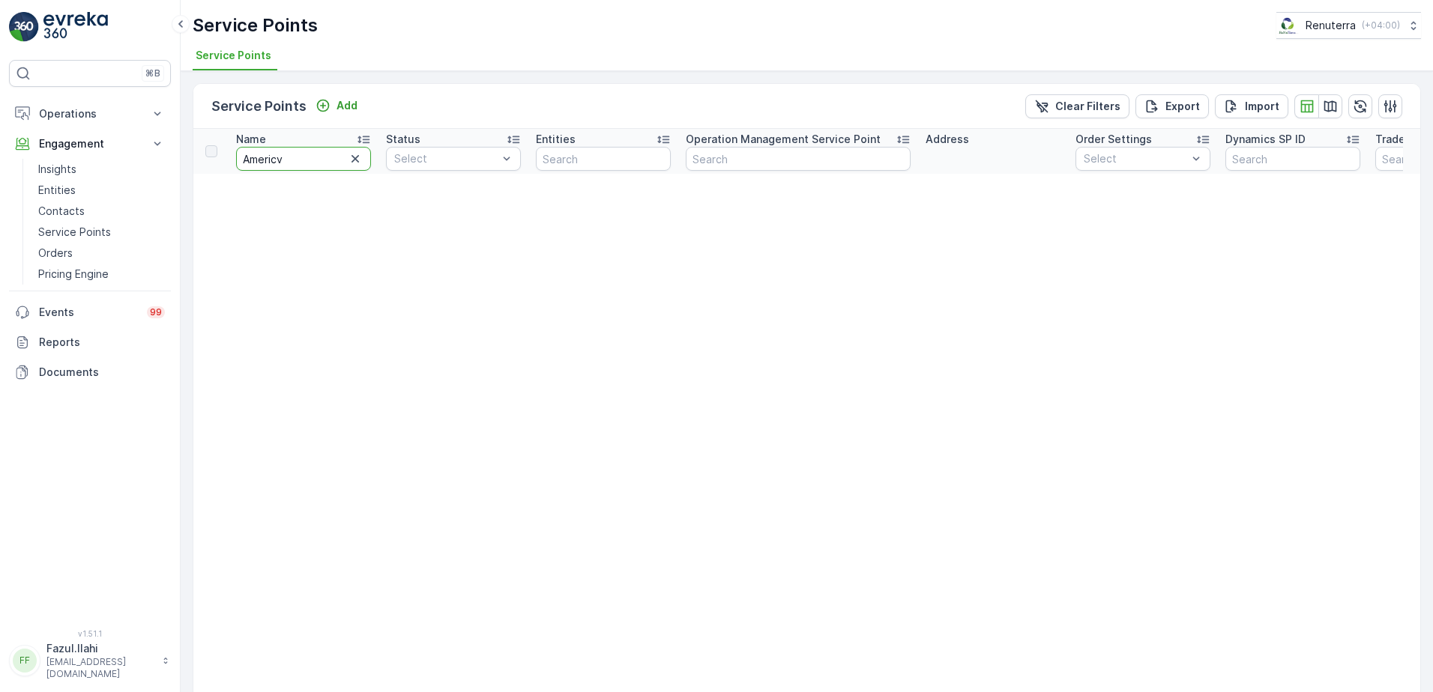
click at [319, 157] on input "Americv" at bounding box center [303, 159] width 135 height 24
type input "American"
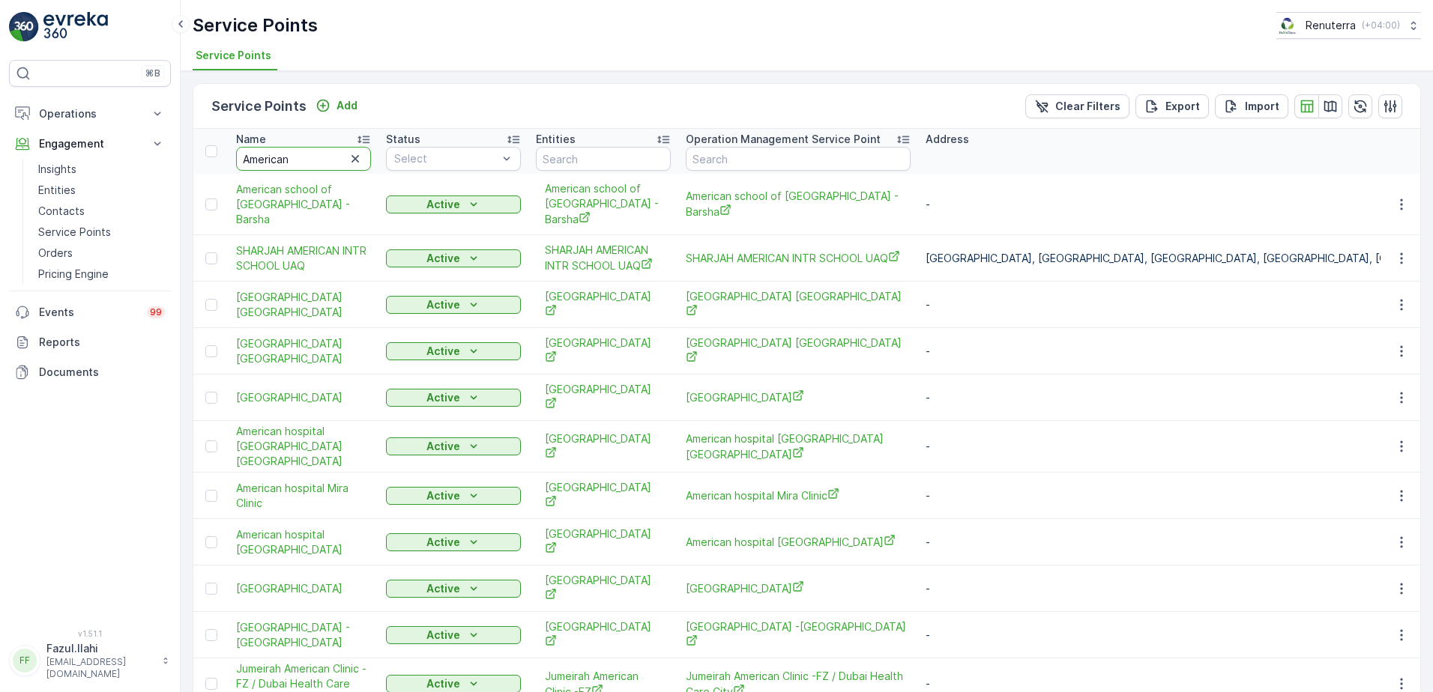
click at [312, 158] on input "American" at bounding box center [303, 159] width 135 height 24
type input "American Hospital"
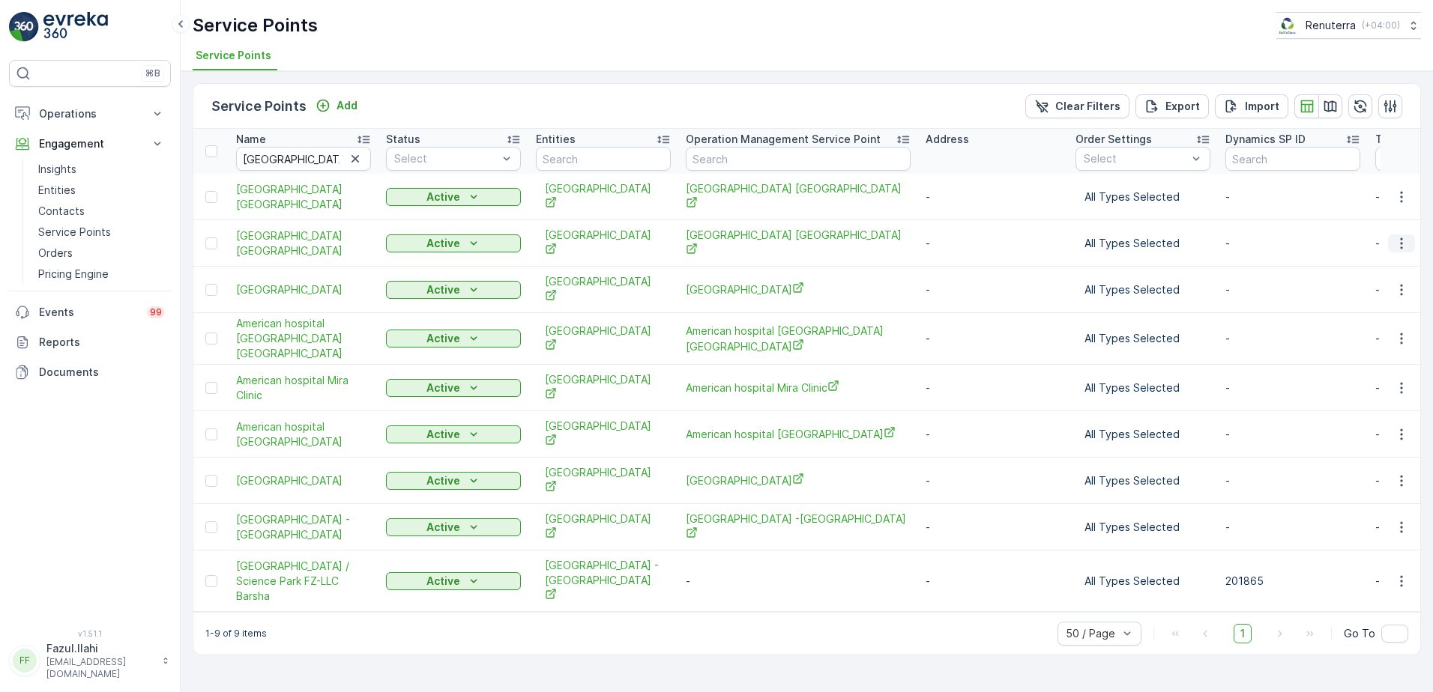
click at [1397, 236] on icon "button" at bounding box center [1401, 243] width 15 height 15
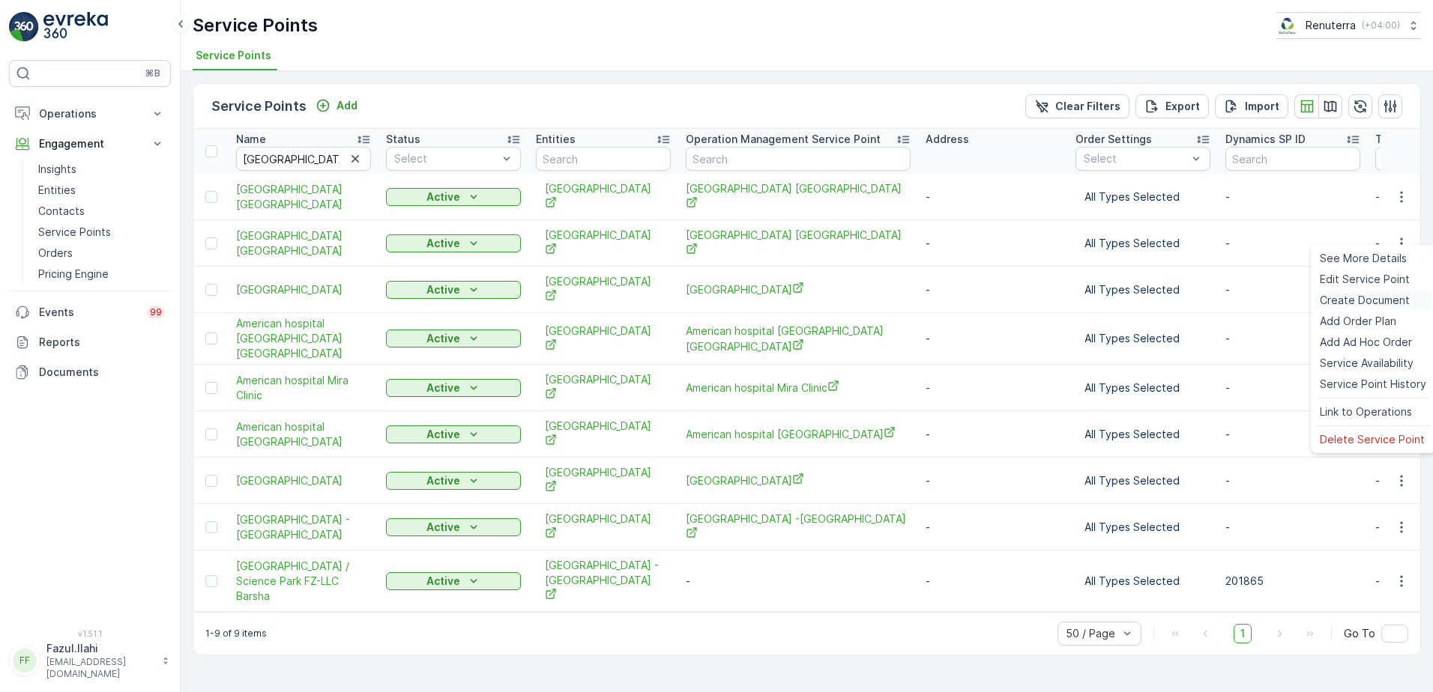
click at [1363, 296] on span "Create Document" at bounding box center [1365, 300] width 90 height 15
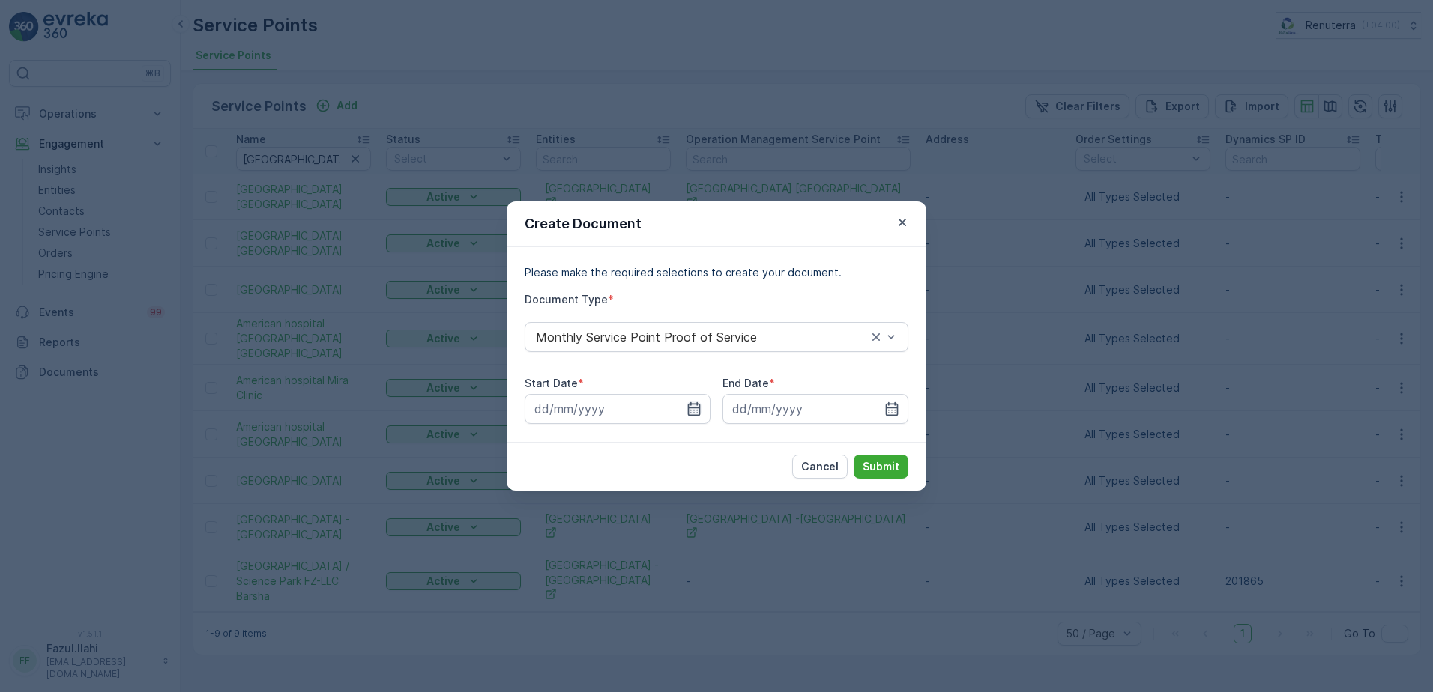
click at [686, 407] on icon "button" at bounding box center [693, 409] width 15 height 15
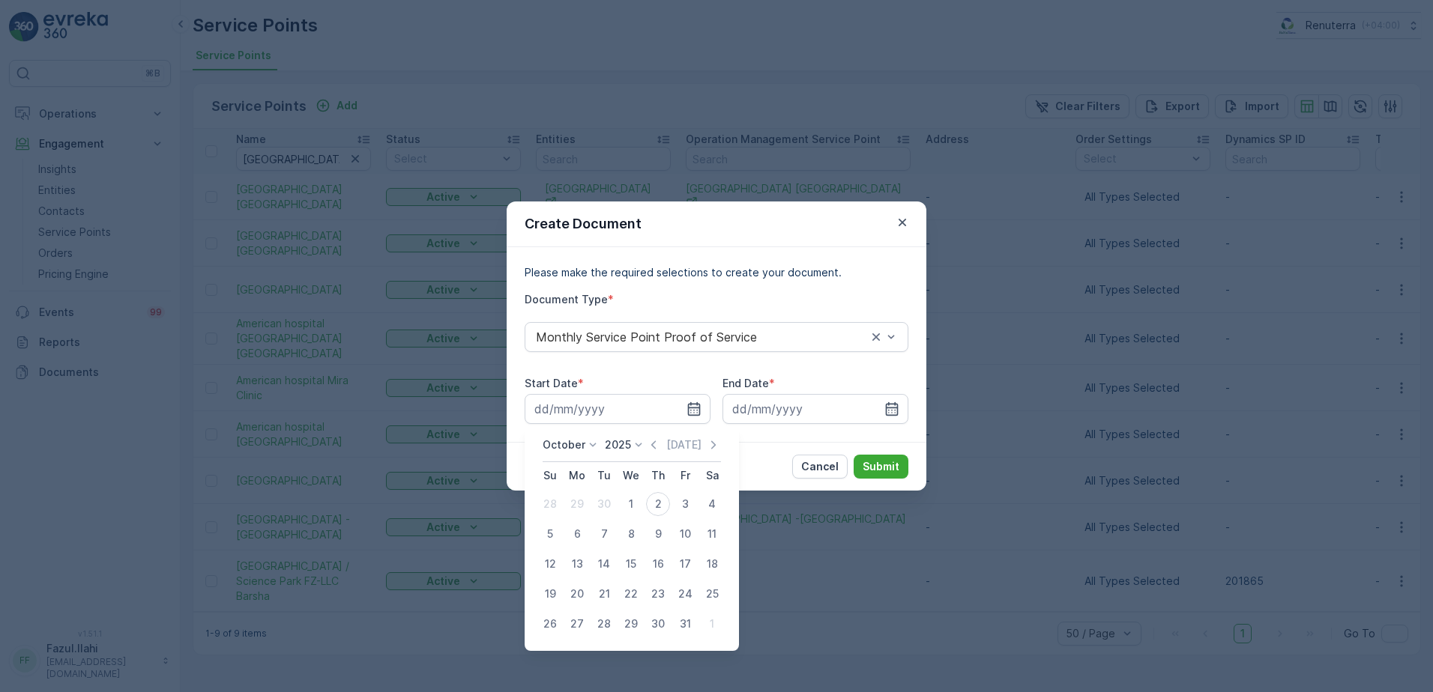
click at [655, 453] on div "October 2025 Today" at bounding box center [632, 450] width 178 height 25
click at [654, 449] on icon "button" at bounding box center [653, 445] width 15 height 15
click at [574, 508] on div "1" at bounding box center [577, 504] width 24 height 24
type input "01.09.2025"
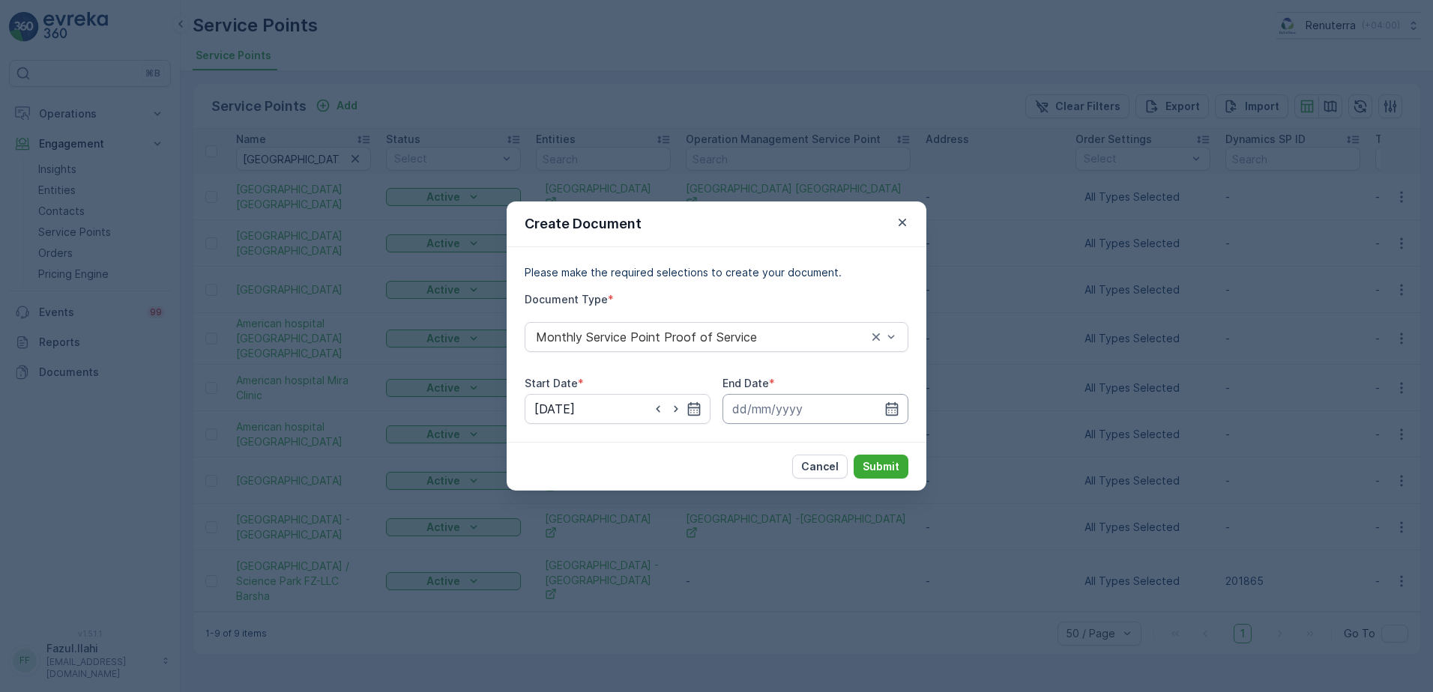
click at [891, 400] on input at bounding box center [815, 409] width 186 height 30
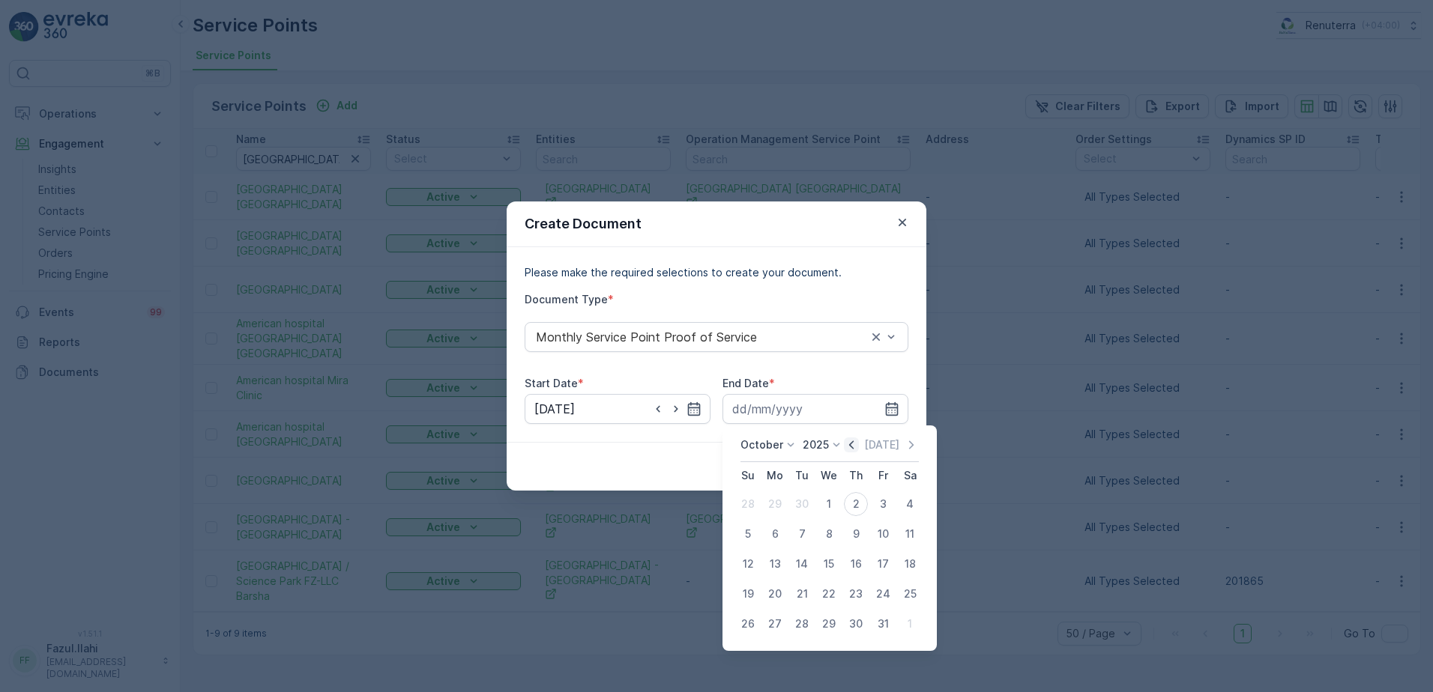
click at [849, 449] on icon "button" at bounding box center [851, 445] width 15 height 15
click at [802, 635] on div "30" at bounding box center [802, 624] width 24 height 24
type input "30.09.2025"
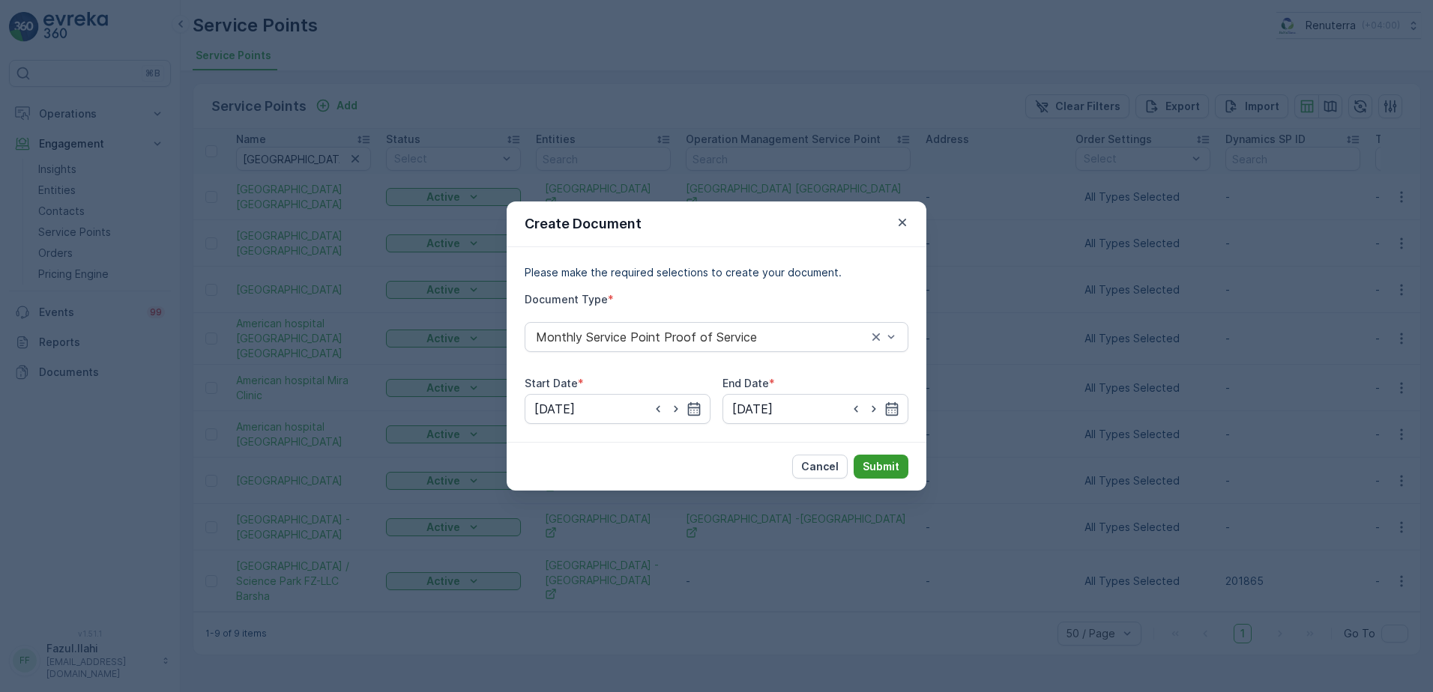
click at [883, 464] on p "Submit" at bounding box center [881, 466] width 37 height 15
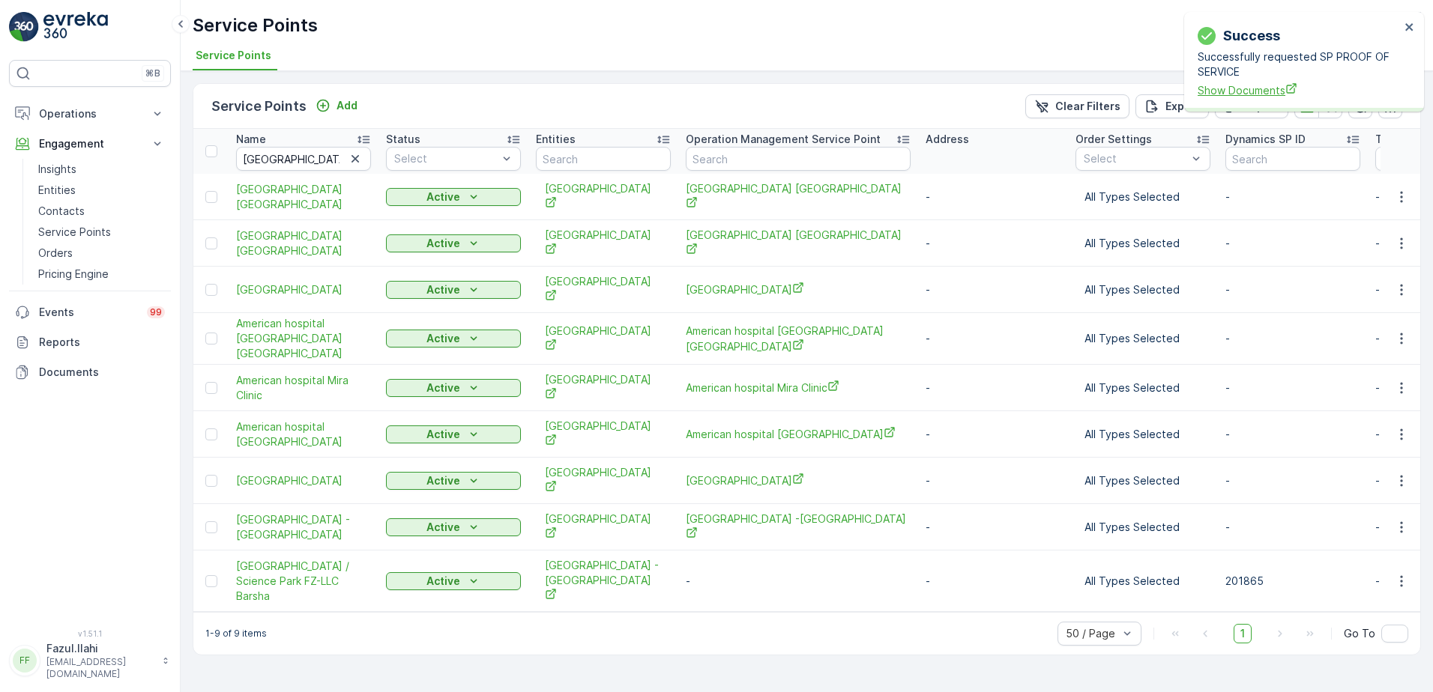
click at [1211, 91] on span "Show Documents" at bounding box center [1298, 90] width 202 height 16
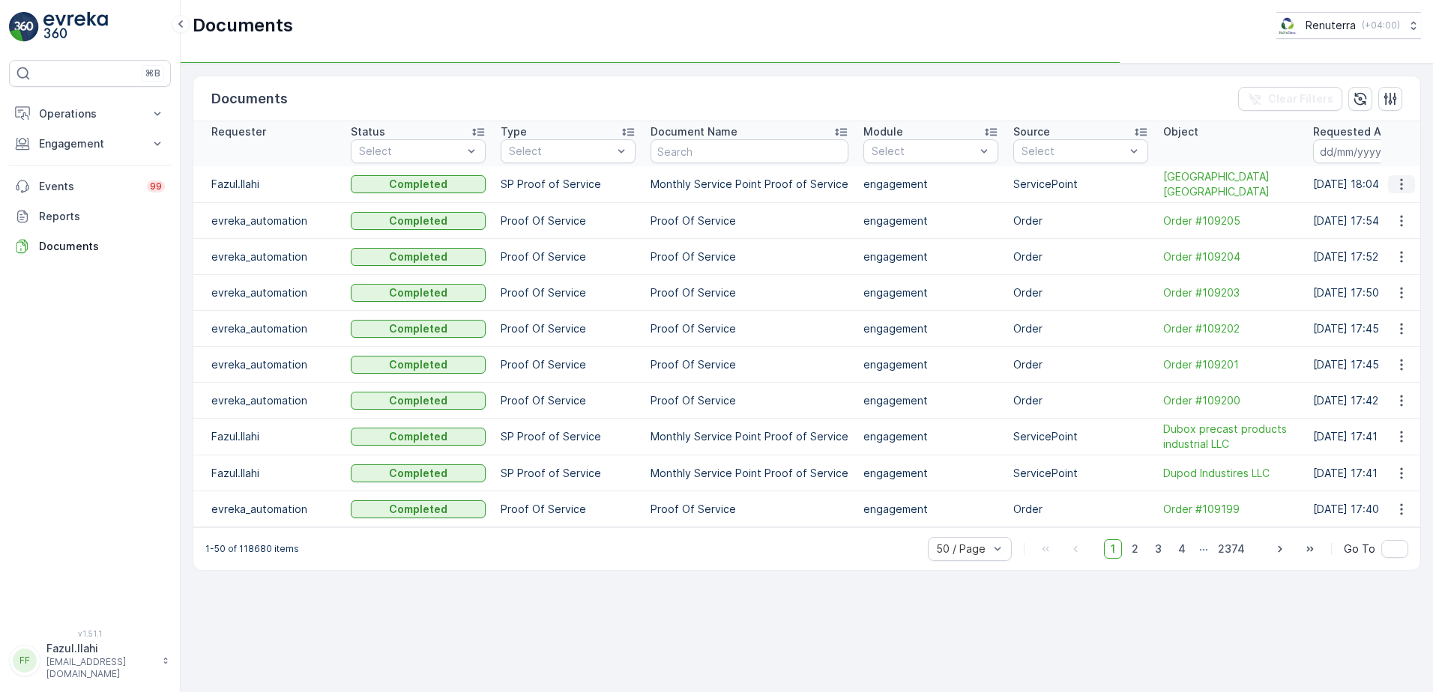
click at [1398, 192] on icon "button" at bounding box center [1401, 184] width 15 height 15
click at [1395, 213] on span "See Details" at bounding box center [1397, 214] width 58 height 15
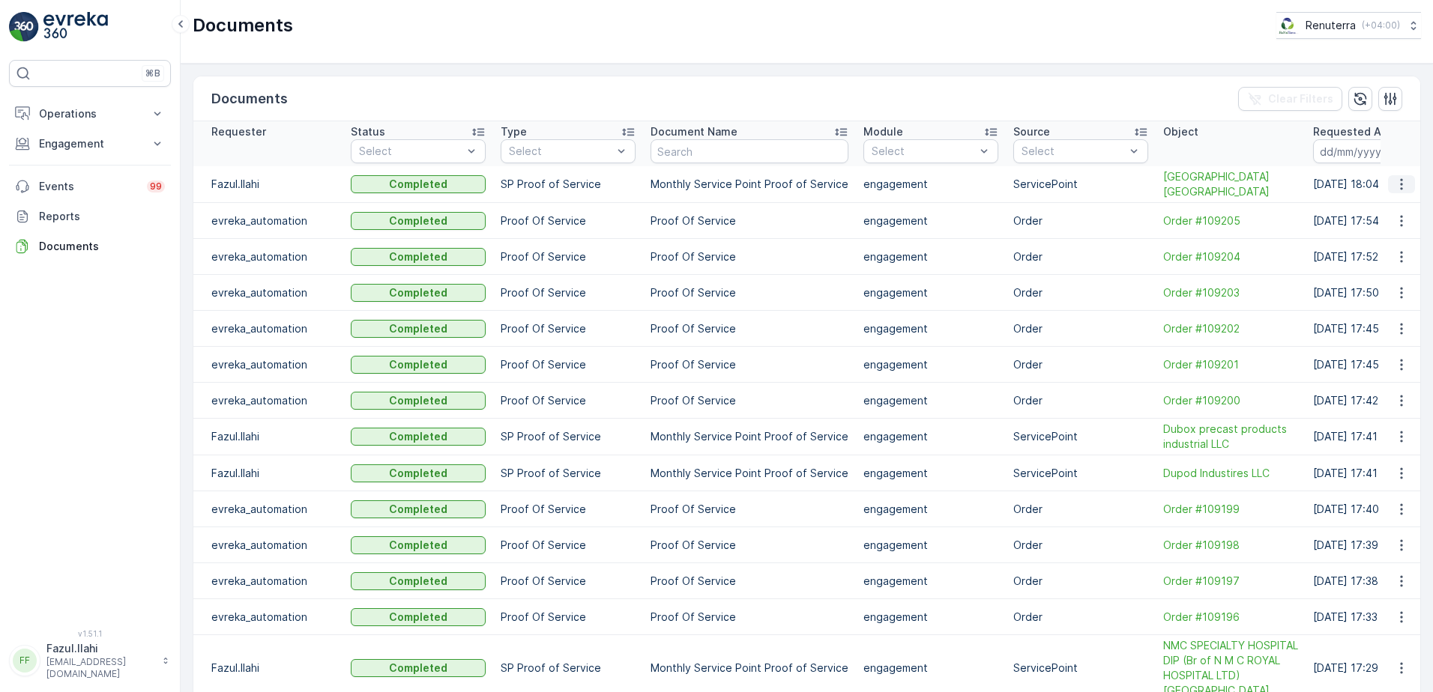
click at [1401, 187] on icon "button" at bounding box center [1401, 184] width 15 height 15
click at [1406, 214] on span "See Details" at bounding box center [1397, 214] width 58 height 15
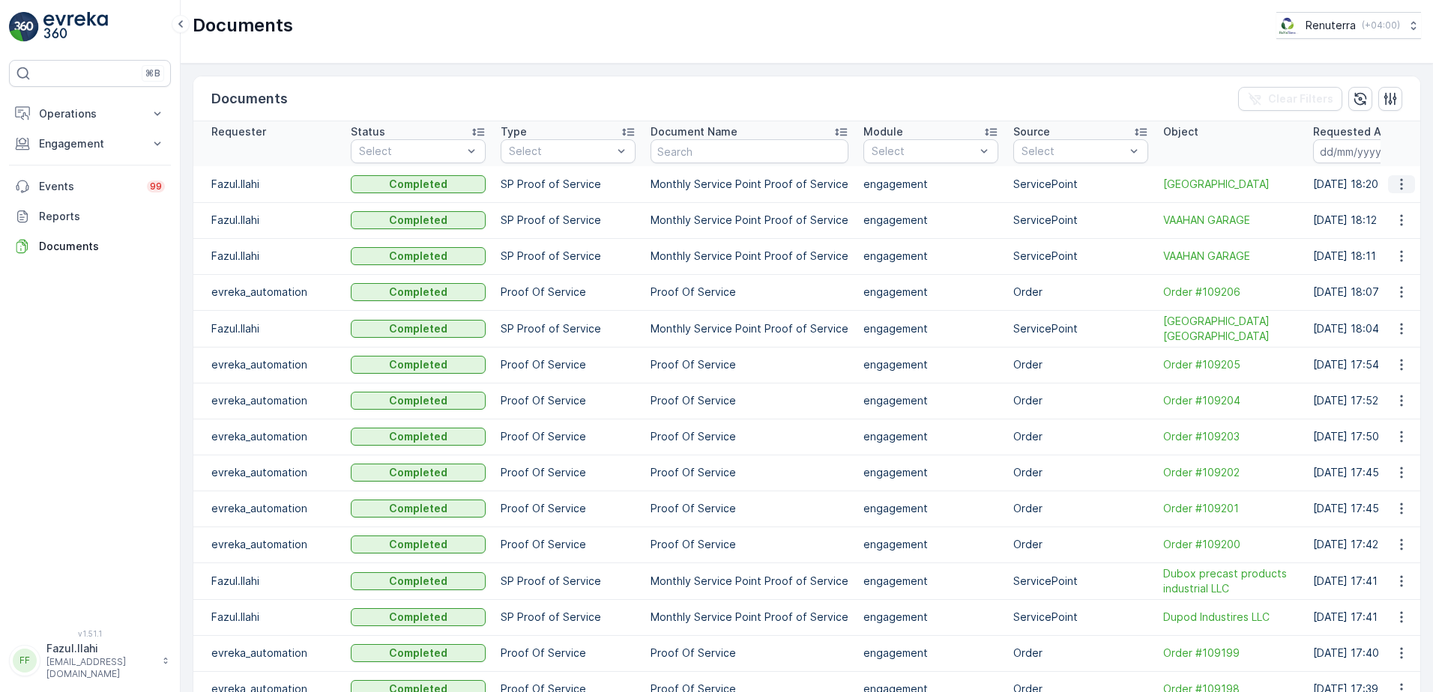
click at [1398, 186] on icon "button" at bounding box center [1401, 184] width 15 height 15
click at [1381, 205] on span "See Details" at bounding box center [1397, 206] width 58 height 15
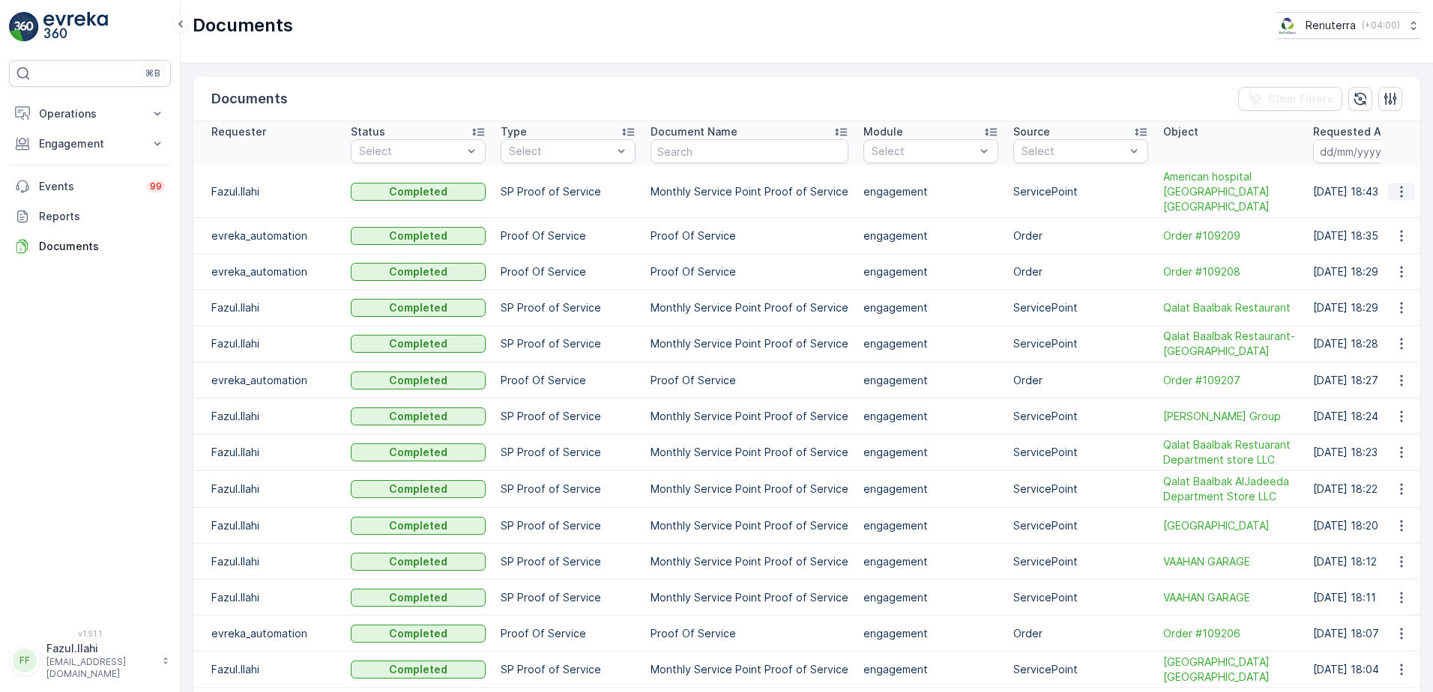
click at [1401, 184] on icon "button" at bounding box center [1401, 191] width 15 height 15
click at [1391, 207] on span "See Details" at bounding box center [1397, 206] width 58 height 15
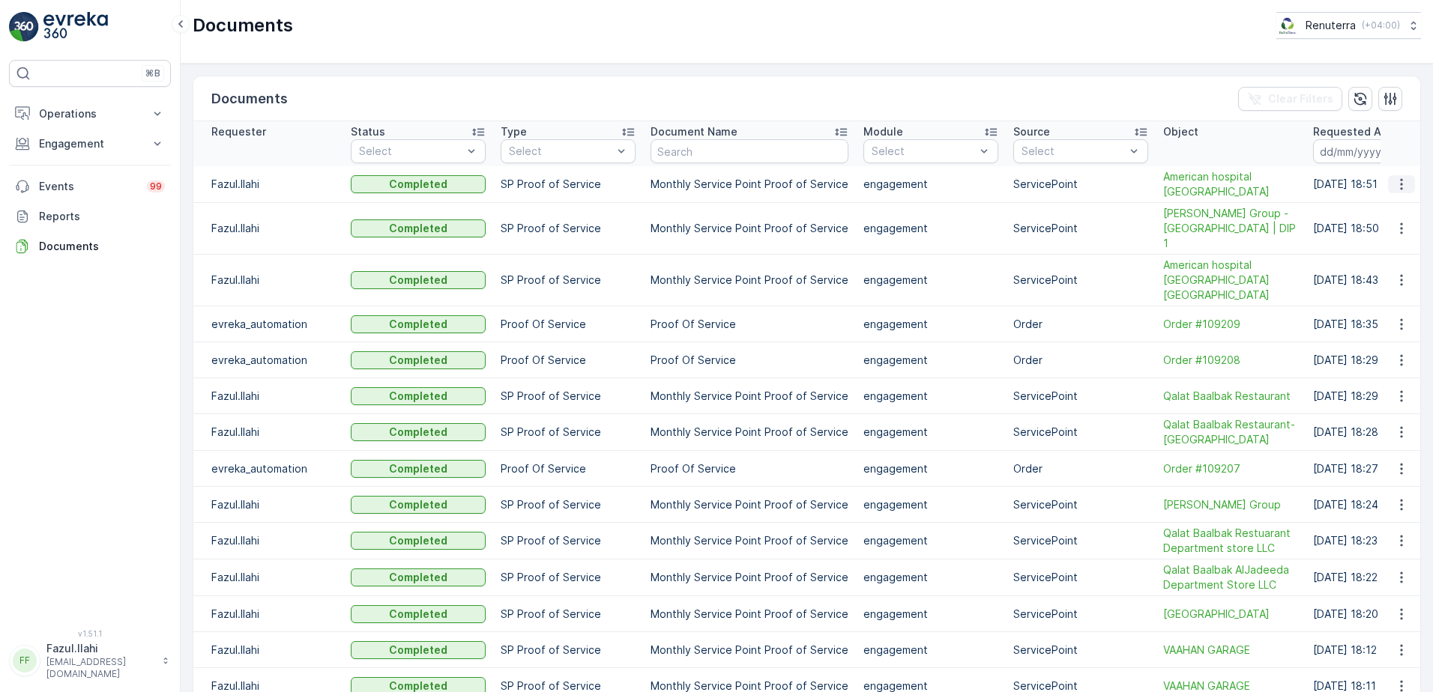
click at [1398, 187] on icon "button" at bounding box center [1401, 184] width 15 height 15
click at [1394, 211] on span "See Details" at bounding box center [1397, 206] width 58 height 15
